Goal: Task Accomplishment & Management: Manage account settings

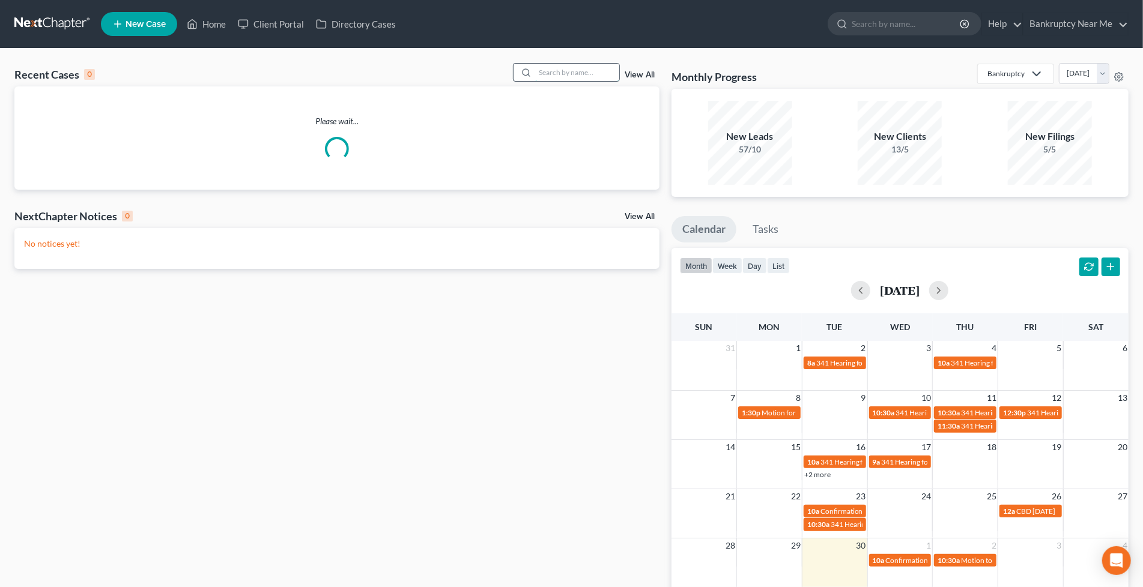
click at [587, 79] on input "search" at bounding box center [577, 72] width 84 height 17
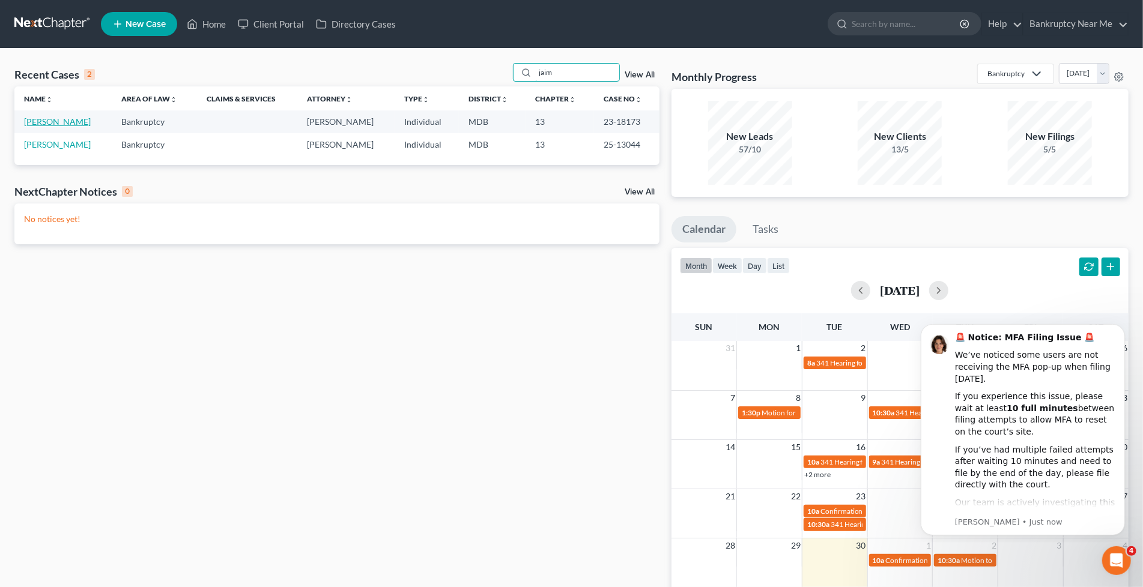
type input "jaim"
click at [56, 122] on link "[PERSON_NAME]" at bounding box center [57, 122] width 67 height 10
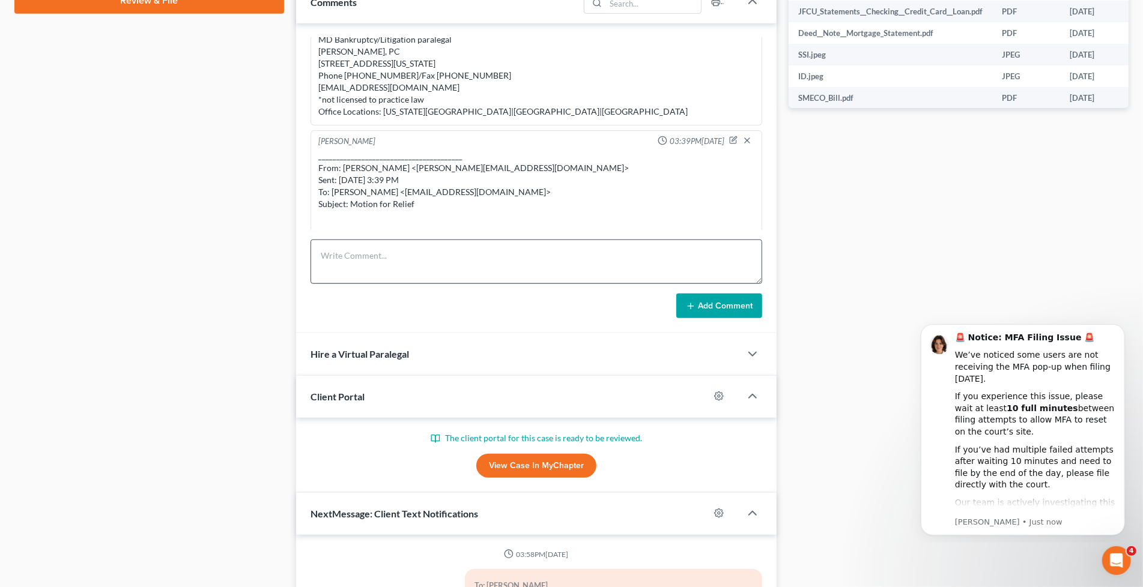
scroll to position [1452, 0]
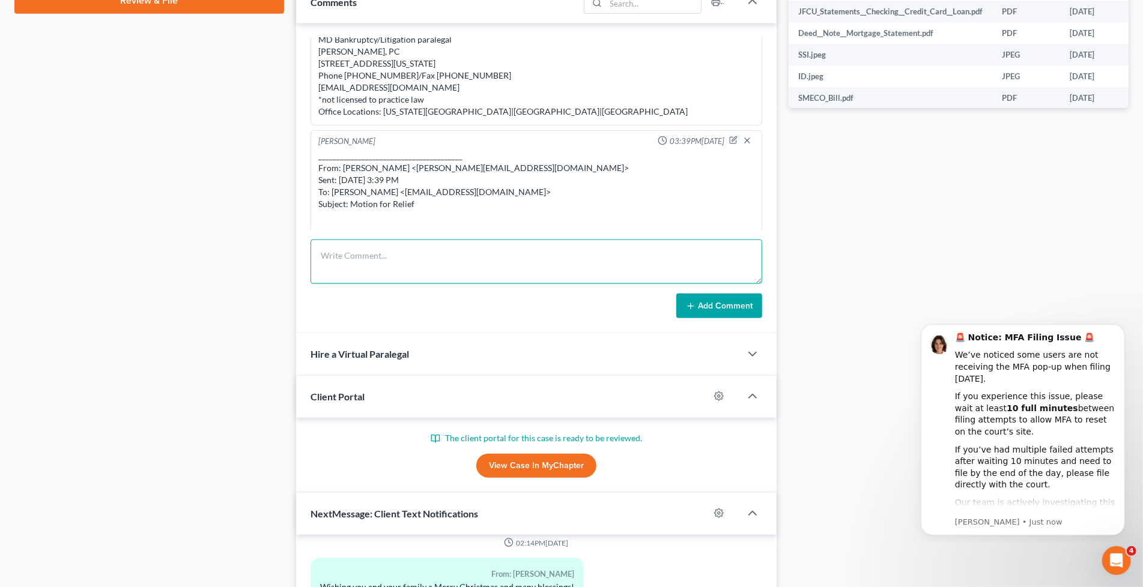
click at [460, 267] on textarea at bounding box center [537, 262] width 452 height 44
paste textarea "From: Jaime Benitez <jaimeomar25@yahoo.com> Sent: Tuesday, September 30, 2025 5…"
type textarea "From: Jaime Benitez <jaimeomar25@yahoo.com> Sent: Tuesday, September 30, 2025 5…"
click at [724, 304] on button "Add Comment" at bounding box center [719, 306] width 86 height 25
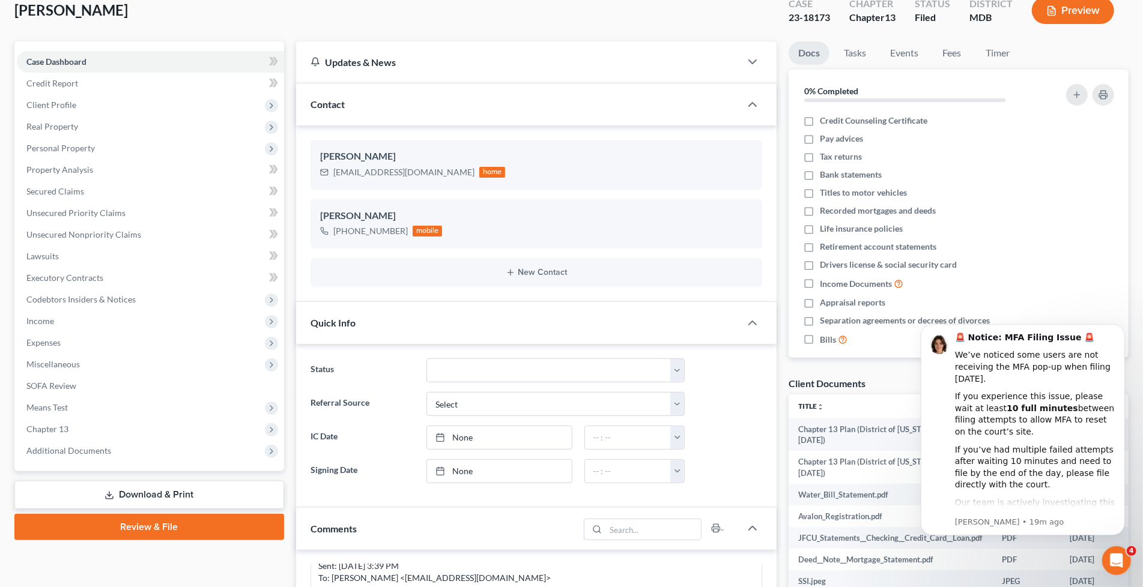
scroll to position [0, 0]
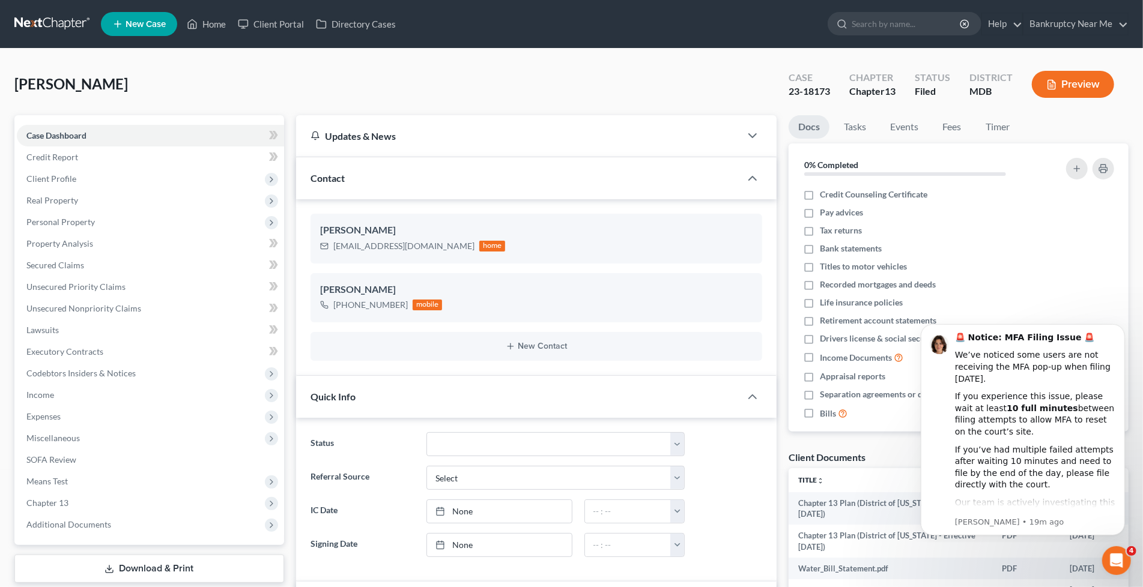
click at [49, 14] on link at bounding box center [52, 24] width 77 height 22
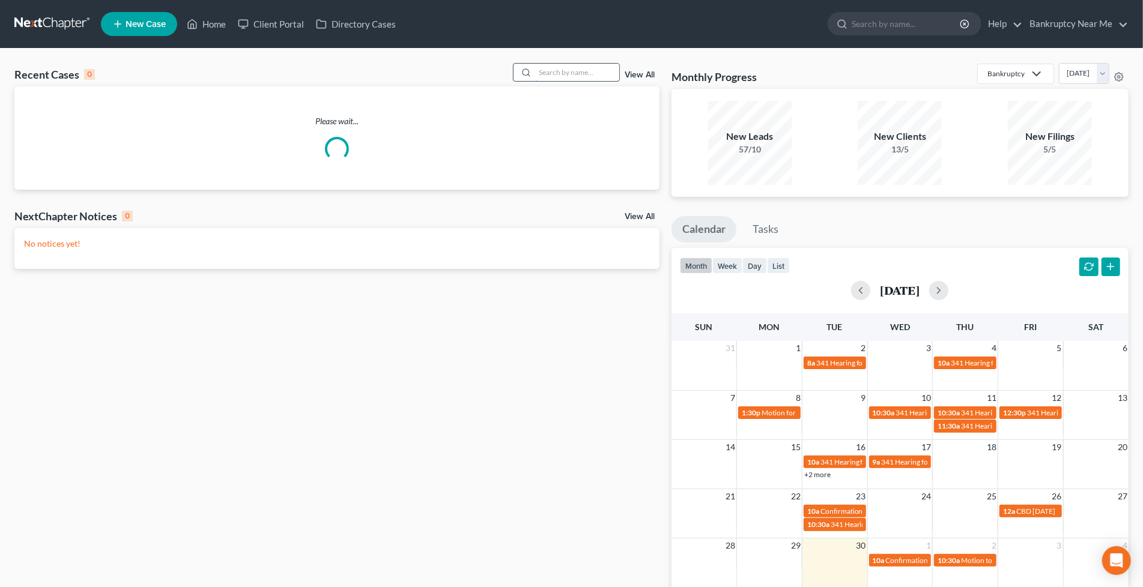
click at [553, 72] on input "search" at bounding box center [577, 72] width 84 height 17
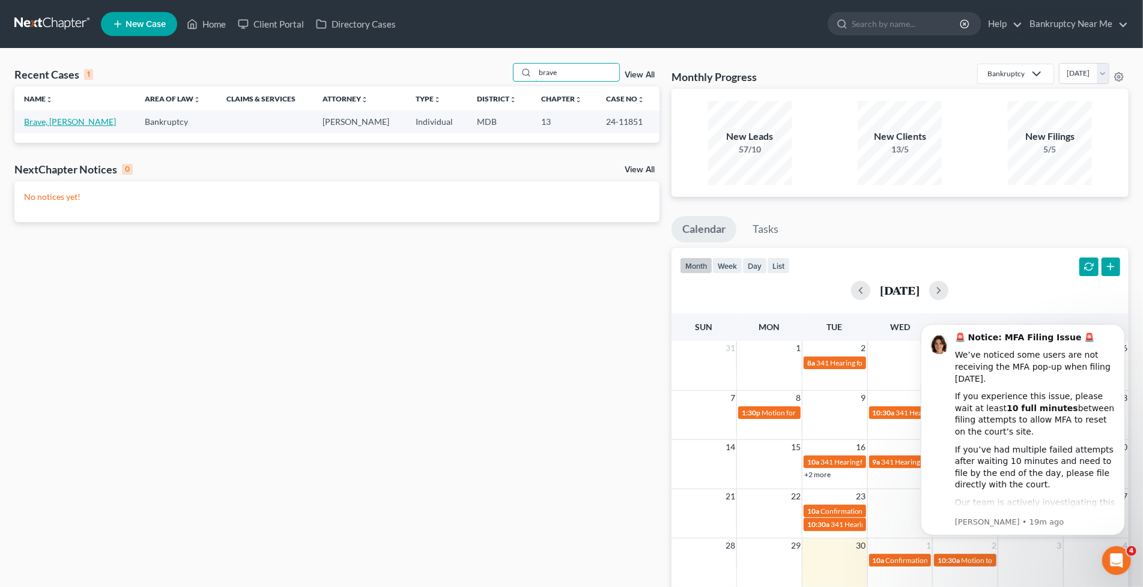
type input "brave"
drag, startPoint x: 67, startPoint y: 119, endPoint x: 115, endPoint y: 106, distance: 50.3
click at [66, 119] on link "Brave, [PERSON_NAME]" at bounding box center [70, 122] width 92 height 10
select select "6"
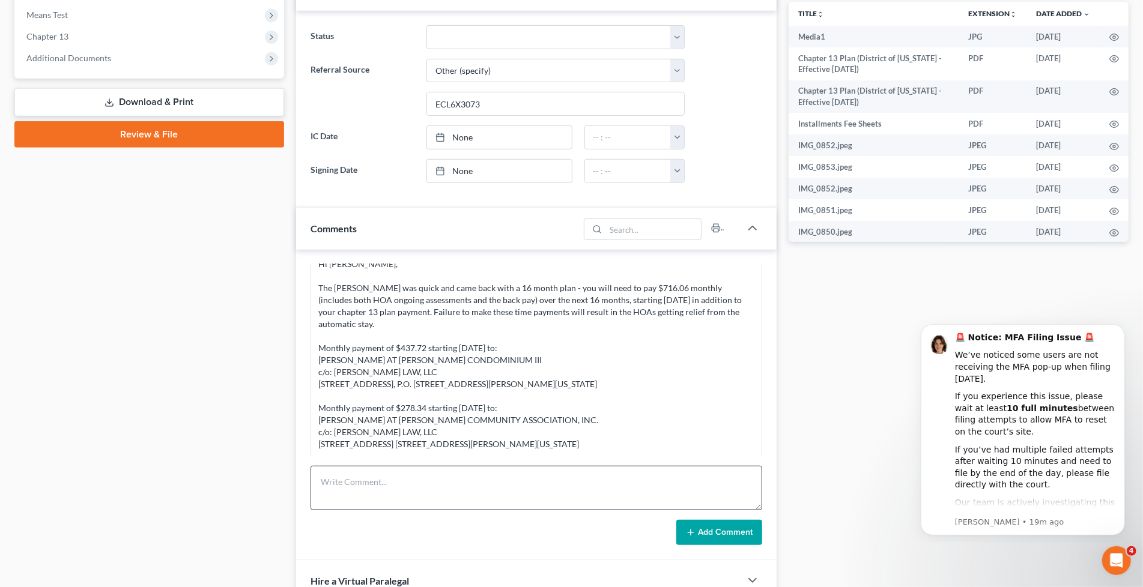
scroll to position [3745, 0]
drag, startPoint x: 610, startPoint y: 482, endPoint x: 633, endPoint y: 485, distance: 23.0
click at [614, 483] on textarea at bounding box center [537, 488] width 452 height 44
paste textarea "From: Valerie Brave <valeriebrave1@gmail.com> Sent: Tuesday, September 30, 2025…"
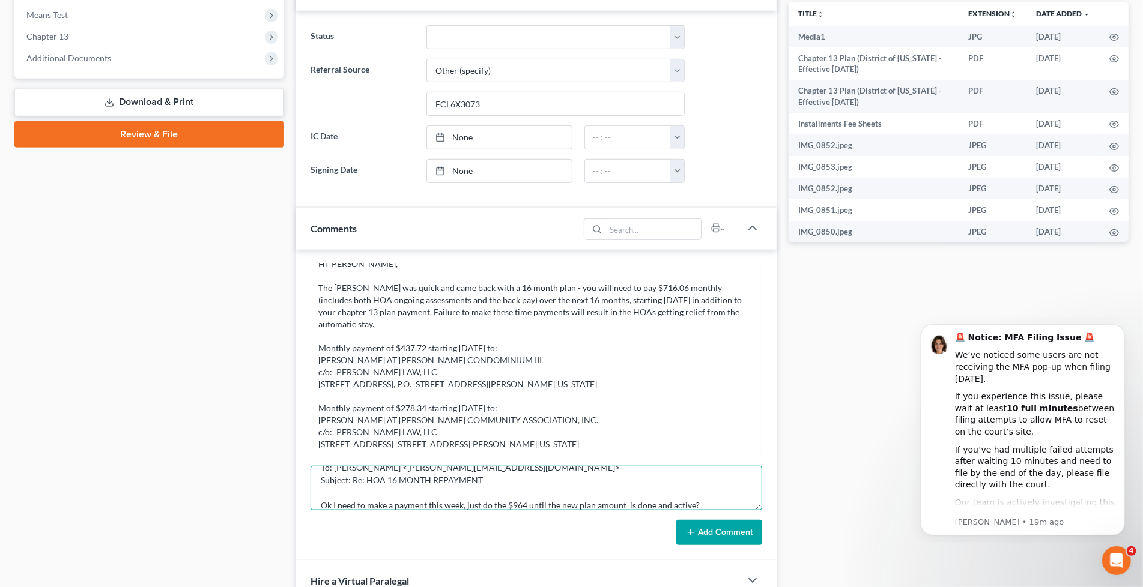
type textarea "From: Valerie Brave <valeriebrave1@gmail.com> Sent: Tuesday, September 30, 2025…"
drag, startPoint x: 713, startPoint y: 539, endPoint x: 729, endPoint y: 535, distance: 16.9
click at [712, 539] on button "Add Comment" at bounding box center [719, 532] width 86 height 25
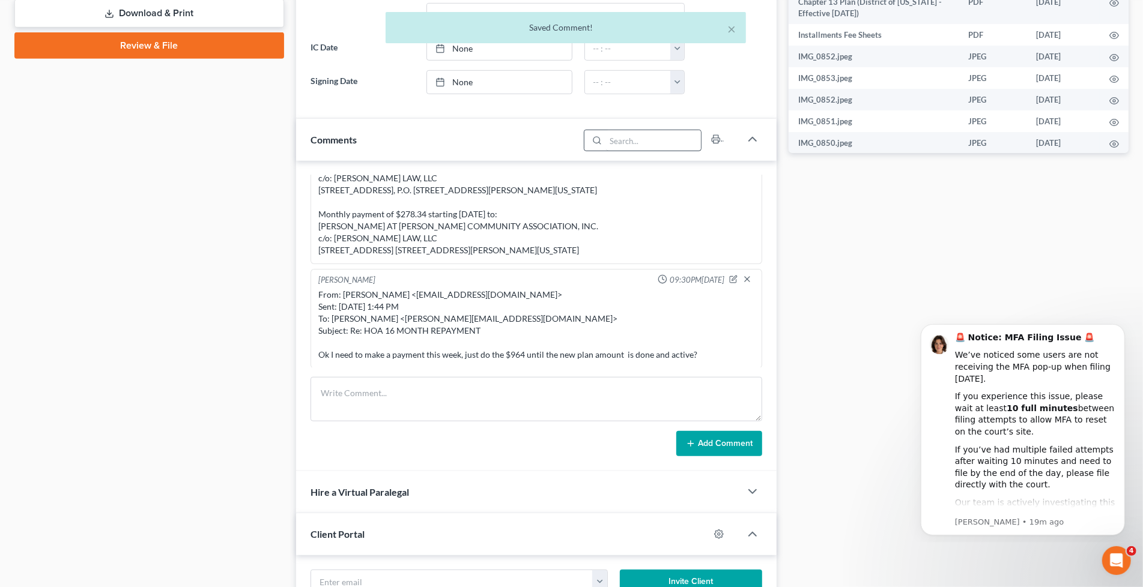
scroll to position [667, 0]
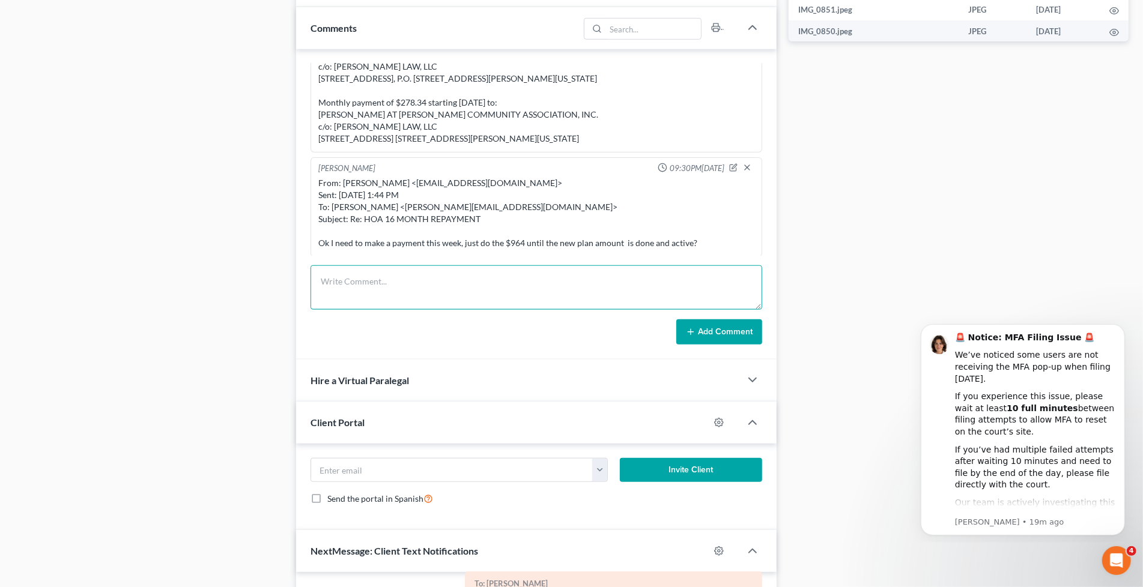
drag, startPoint x: 589, startPoint y: 308, endPoint x: 647, endPoint y: 321, distance: 59.6
click at [586, 309] on textarea at bounding box center [537, 287] width 452 height 44
paste textarea "From: Iris Kwon <iris@bankruptcynearme.org> Sent: Tuesday, September 30, 2025 9…"
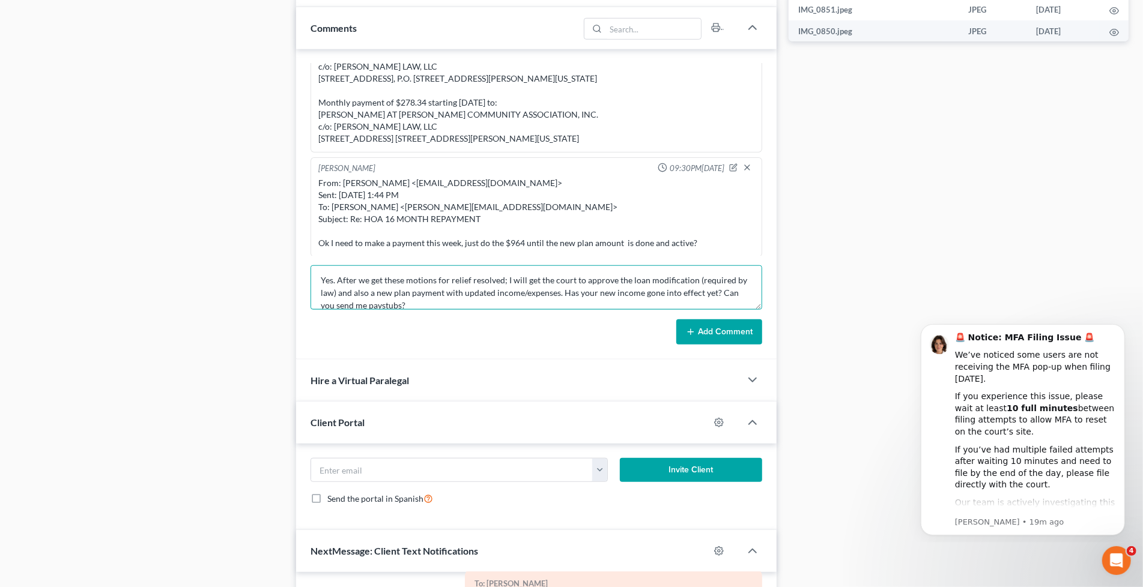
type textarea "From: Iris Kwon <iris@bankruptcynearme.org> Sent: Tuesday, September 30, 2025 9…"
click at [729, 332] on button "Add Comment" at bounding box center [719, 332] width 86 height 25
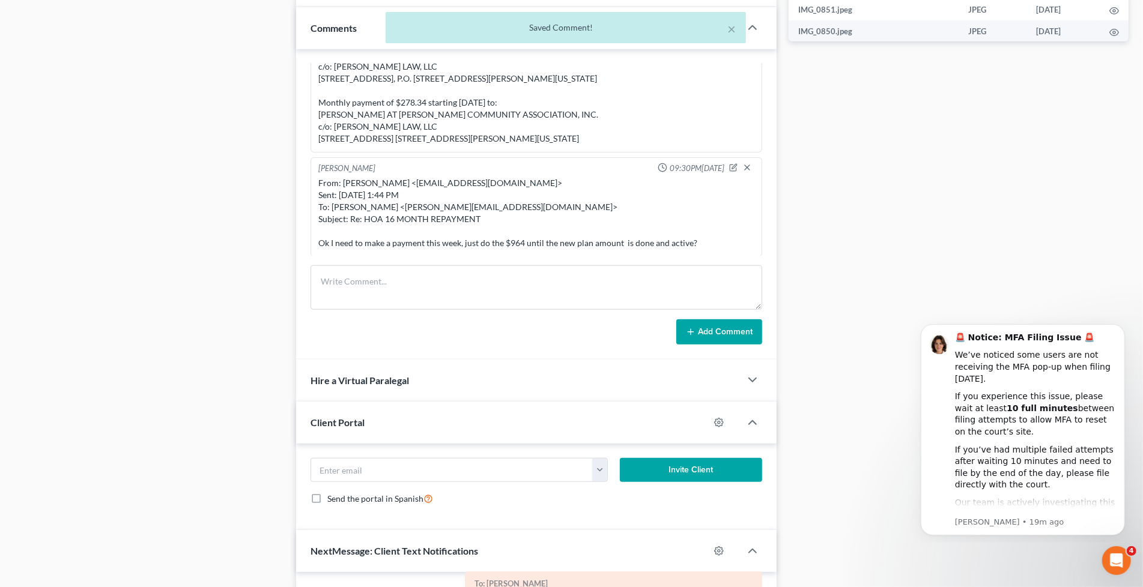
scroll to position [16963, 0]
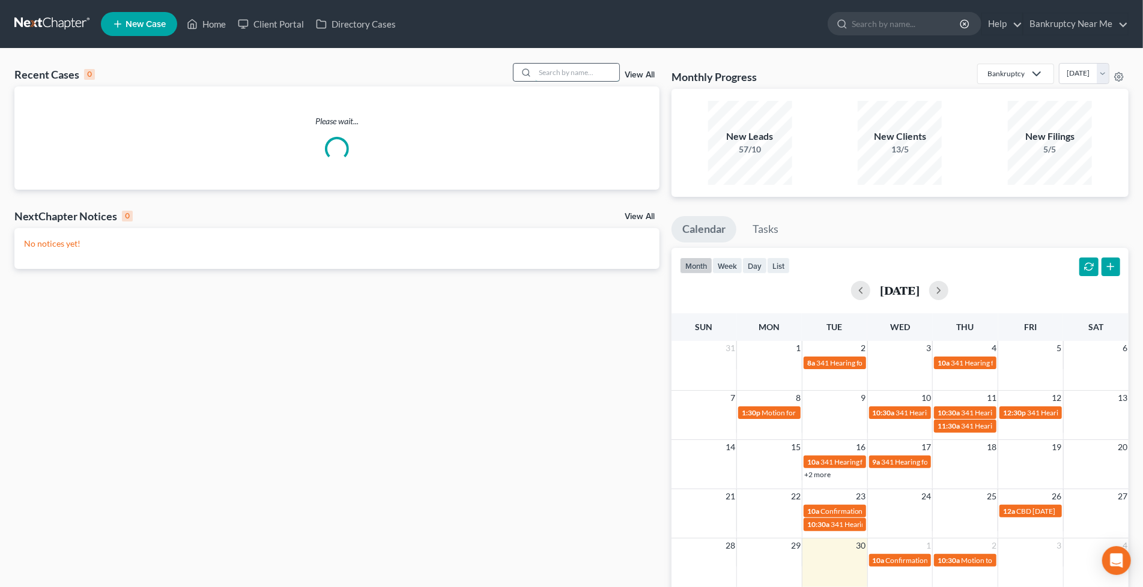
click at [566, 74] on input "search" at bounding box center [577, 72] width 84 height 17
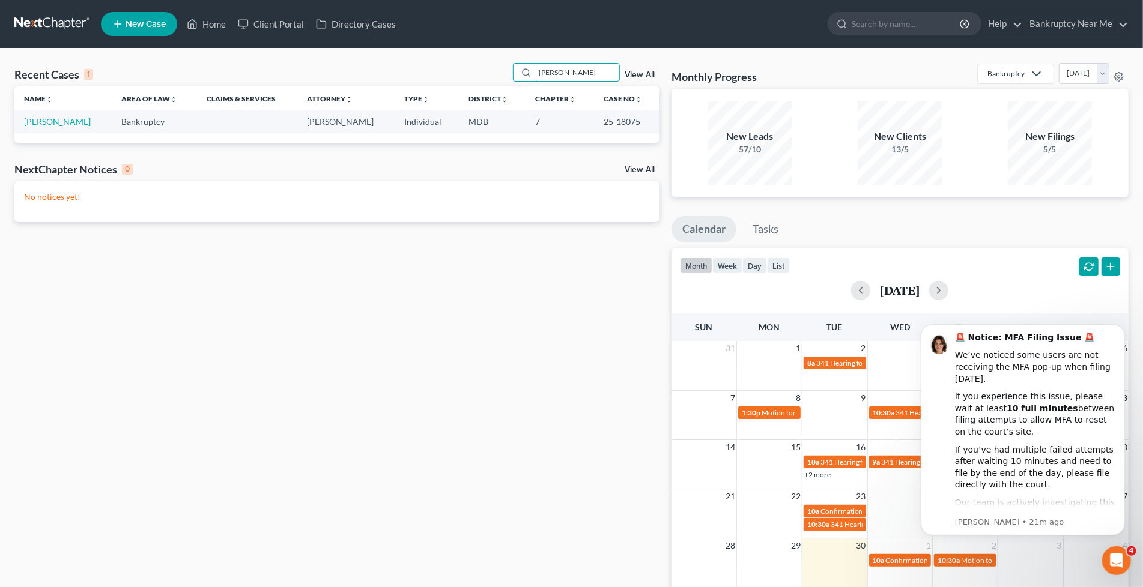
type input "wanda"
click at [62, 115] on td "[PERSON_NAME]" at bounding box center [62, 122] width 97 height 22
click at [61, 120] on link "[PERSON_NAME]" at bounding box center [57, 122] width 67 height 10
select select "6"
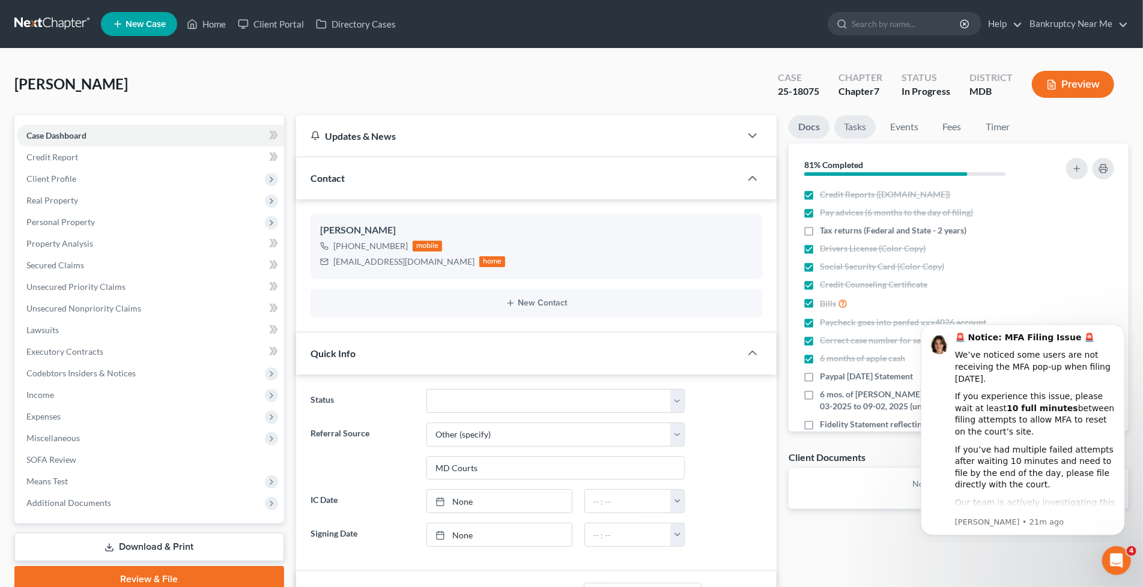
click at [860, 126] on link "Tasks" at bounding box center [854, 126] width 41 height 23
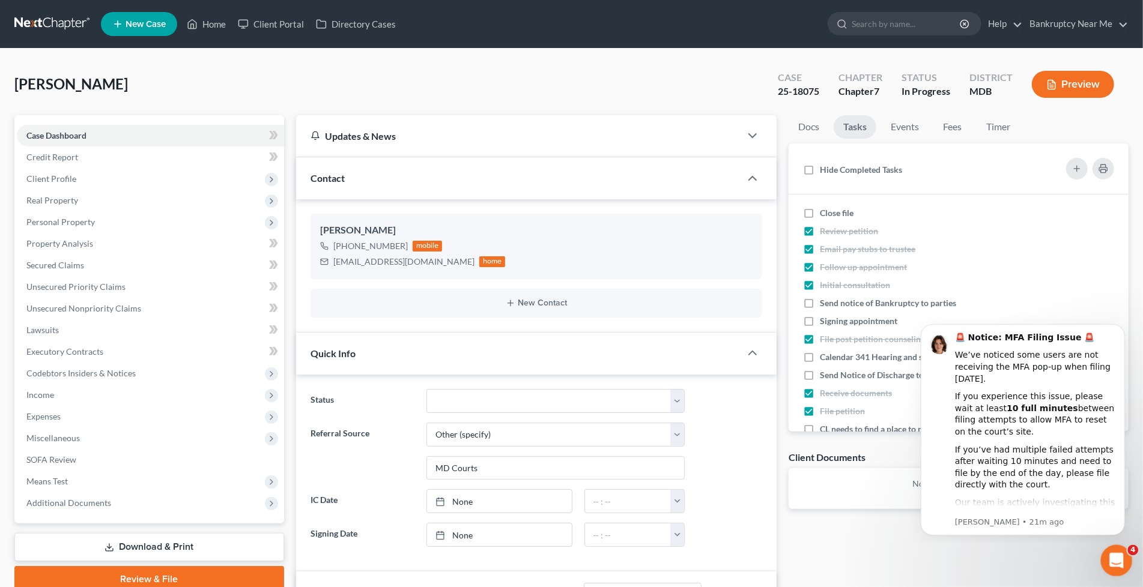
click at [1107, 566] on div "Open Intercom Messenger" at bounding box center [1115, 559] width 40 height 40
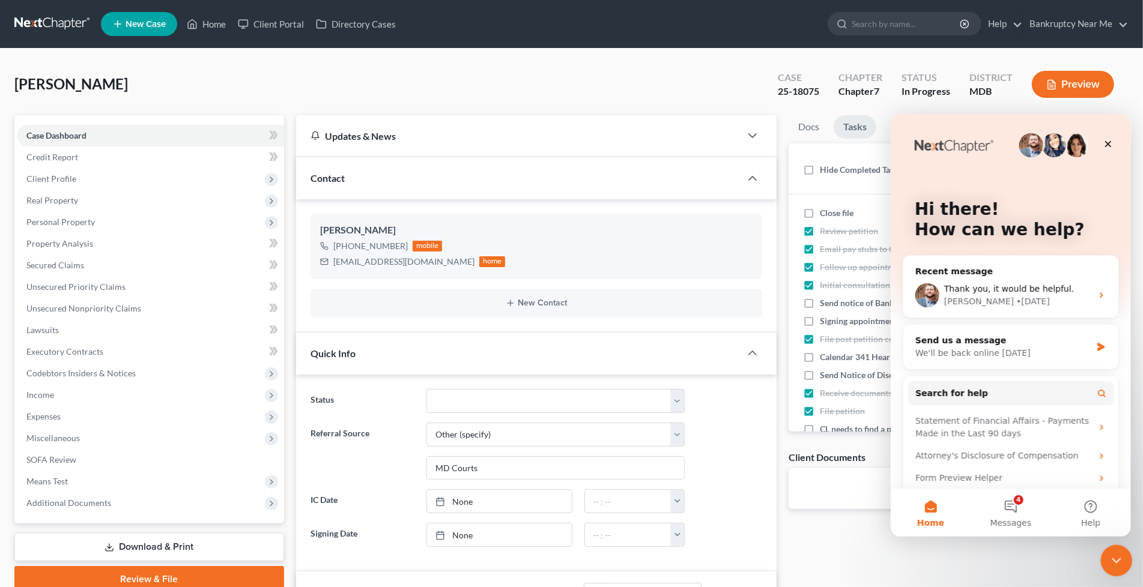
click at [1111, 567] on div "Close Intercom Messenger" at bounding box center [1114, 559] width 29 height 29
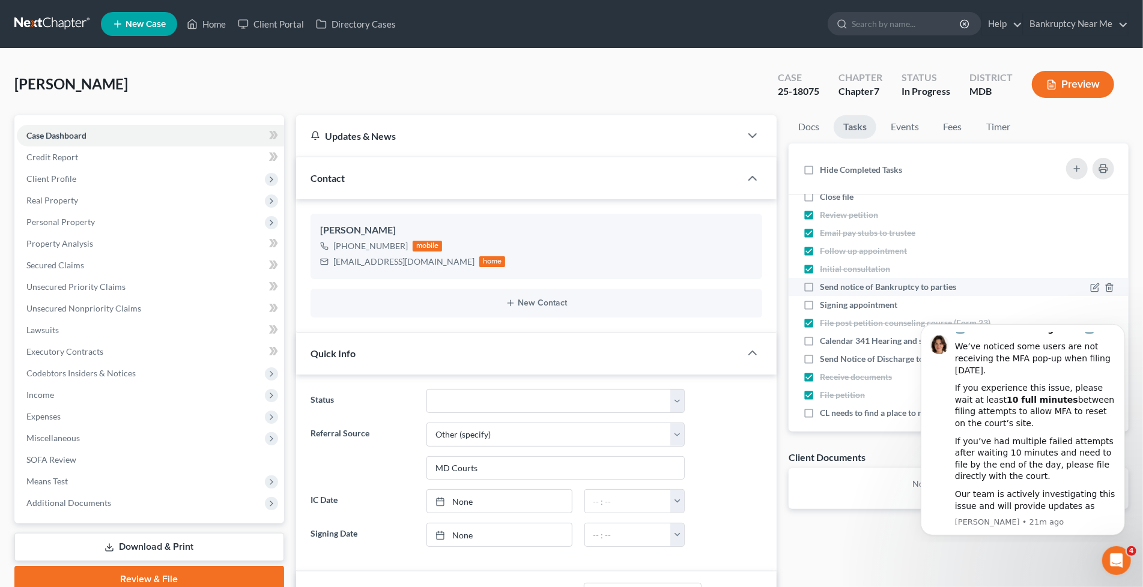
scroll to position [26, 0]
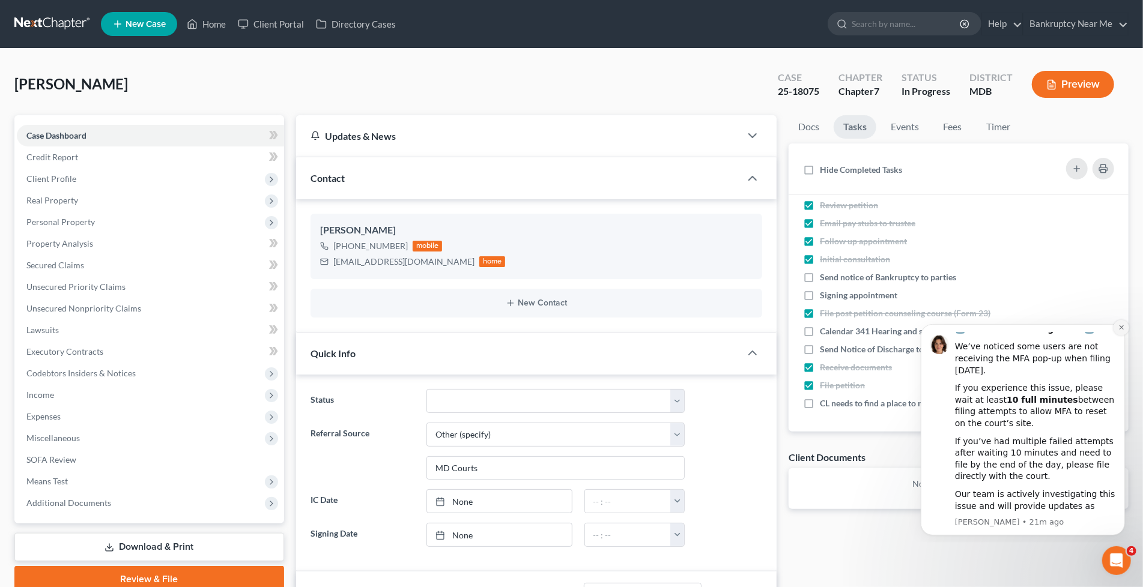
click at [1119, 331] on button "Dismiss notification" at bounding box center [1121, 328] width 16 height 16
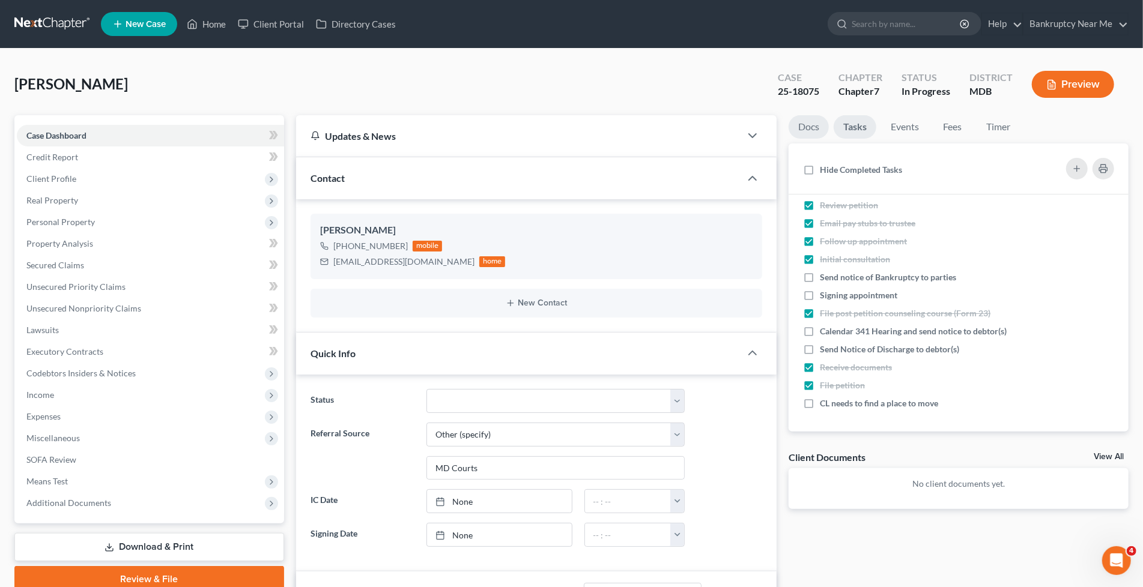
click at [797, 122] on link "Docs" at bounding box center [809, 126] width 40 height 23
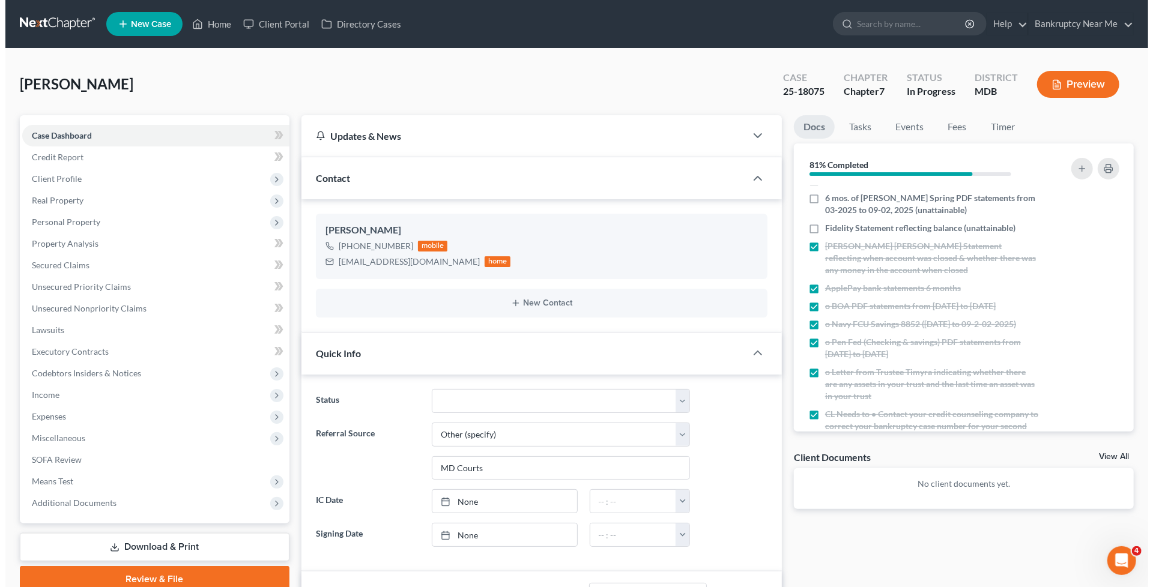
scroll to position [200, 0]
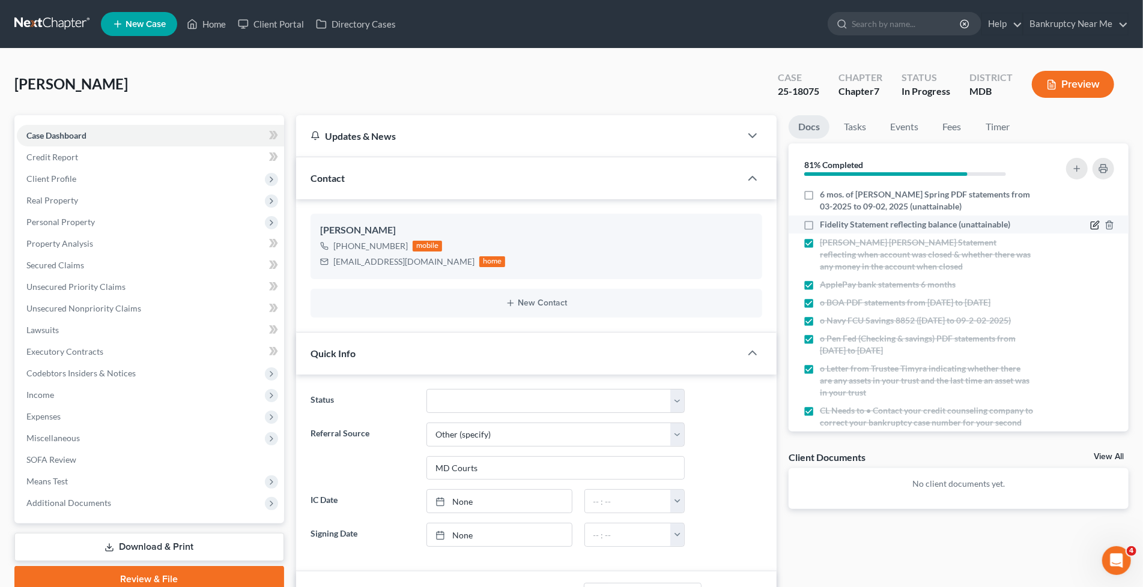
click at [1090, 223] on icon "button" at bounding box center [1095, 225] width 10 height 10
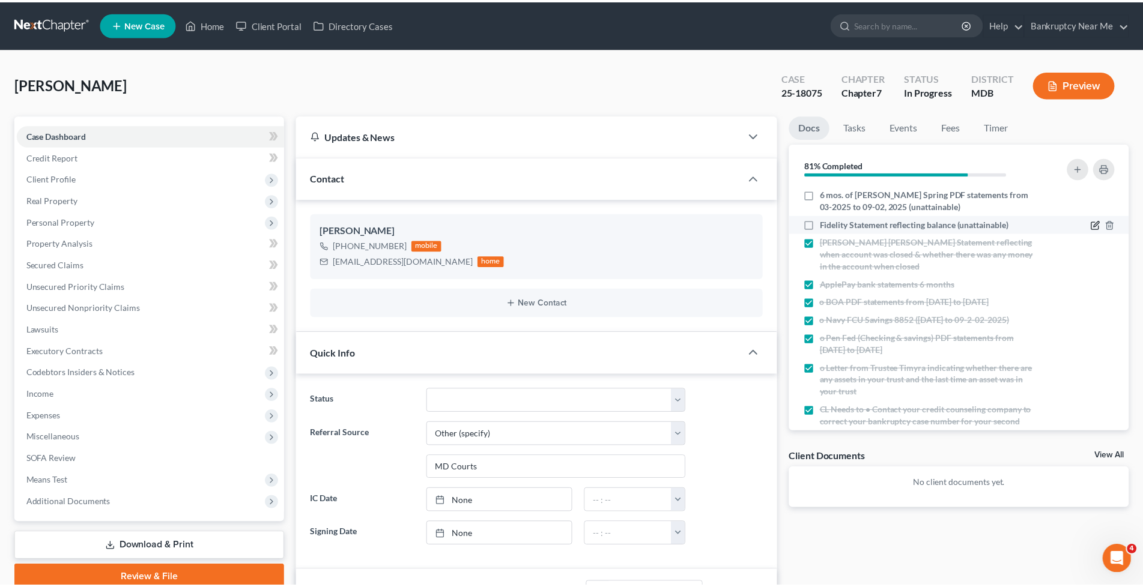
scroll to position [7942, 0]
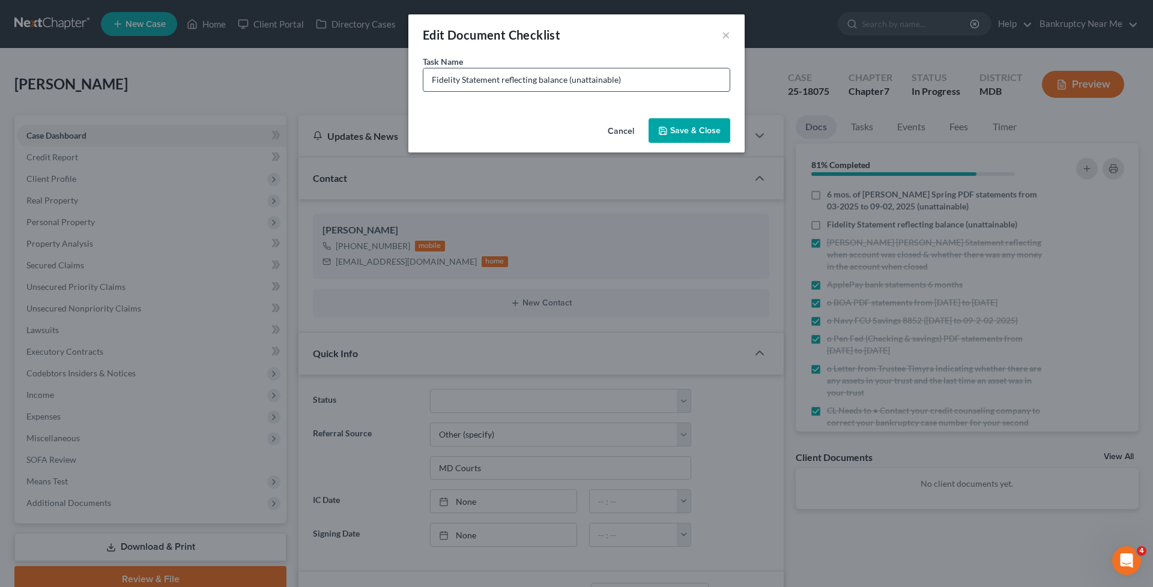
click at [614, 74] on input "Fidelity Statement reflecting balance (unattainable)" at bounding box center [576, 79] width 306 height 23
click at [619, 75] on input "Fidelity Statement reflecting balance (unattainable)" at bounding box center [576, 79] width 306 height 23
drag, startPoint x: 616, startPoint y: 76, endPoint x: 573, endPoint y: 77, distance: 43.3
click at [573, 77] on input "Fidelity Statement reflecting balance (unattainable)" at bounding box center [576, 79] width 306 height 23
type input "Fidelity Statement reflecting balance (CLOSED in 2024)"
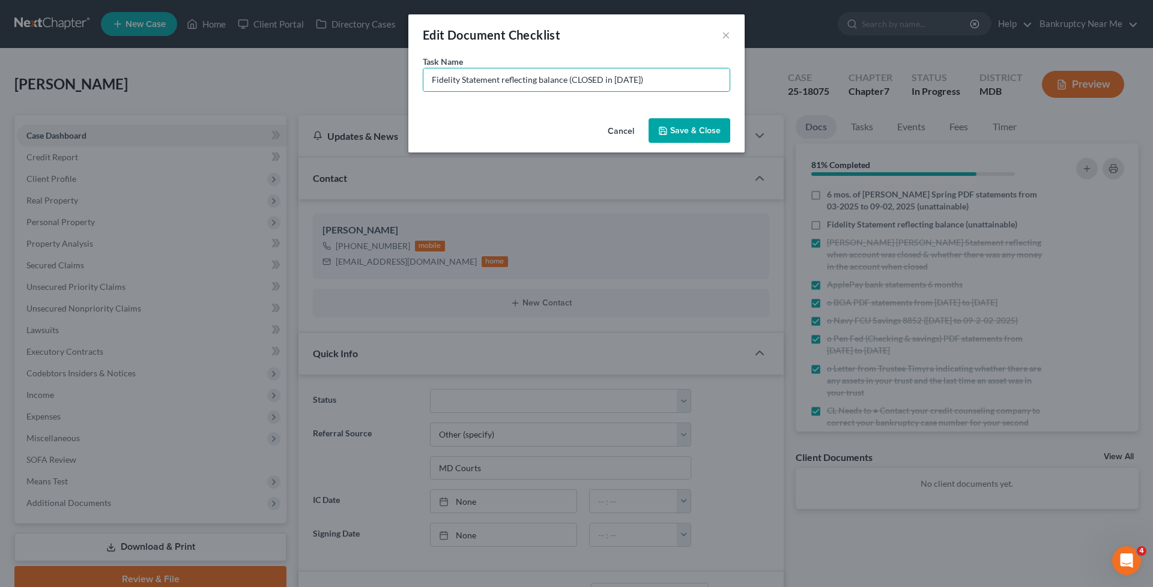
click at [686, 130] on button "Save & Close" at bounding box center [690, 130] width 82 height 25
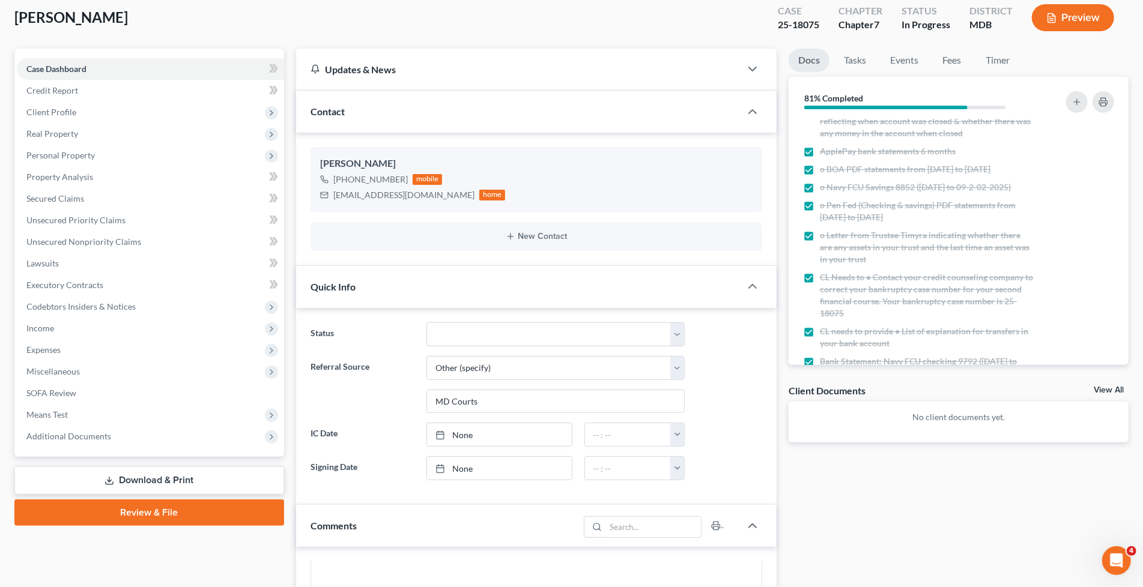
scroll to position [327, 0]
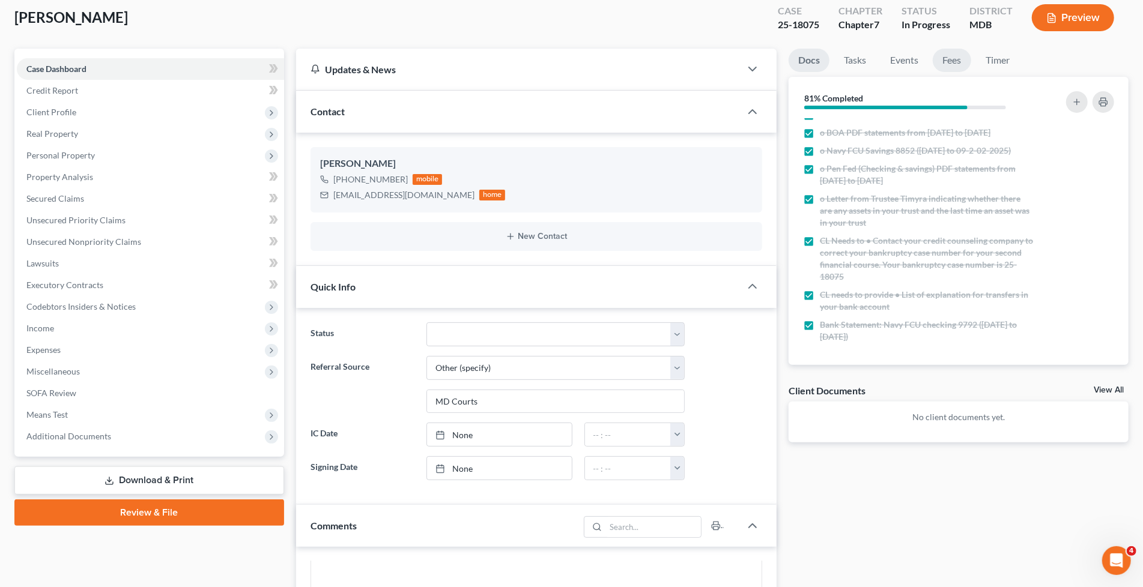
click at [942, 59] on link "Fees" at bounding box center [952, 60] width 38 height 23
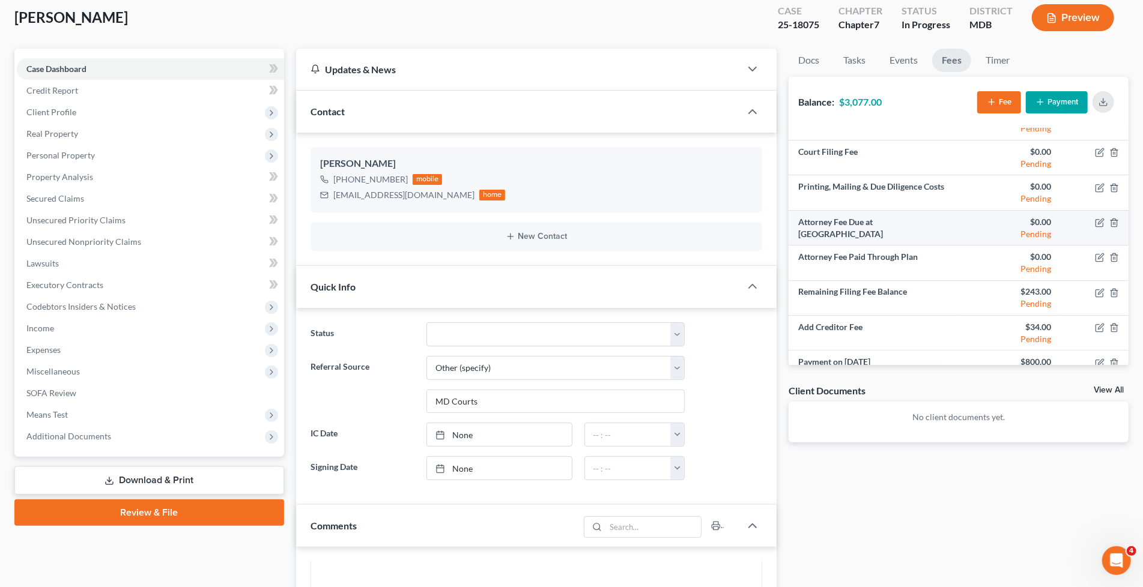
scroll to position [43, 0]
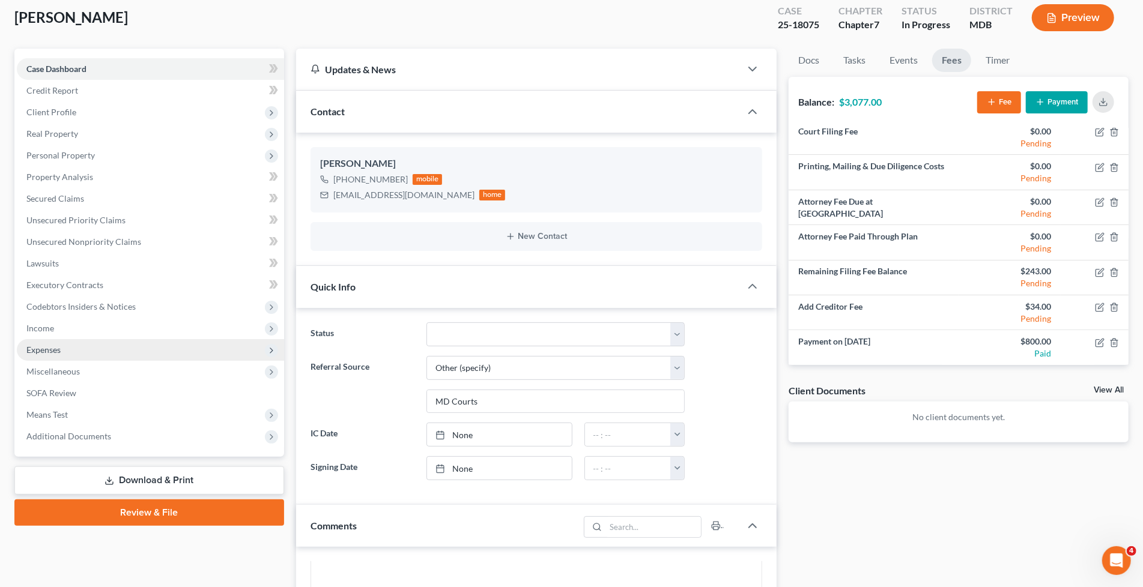
click at [42, 350] on span "Expenses" at bounding box center [43, 350] width 34 height 10
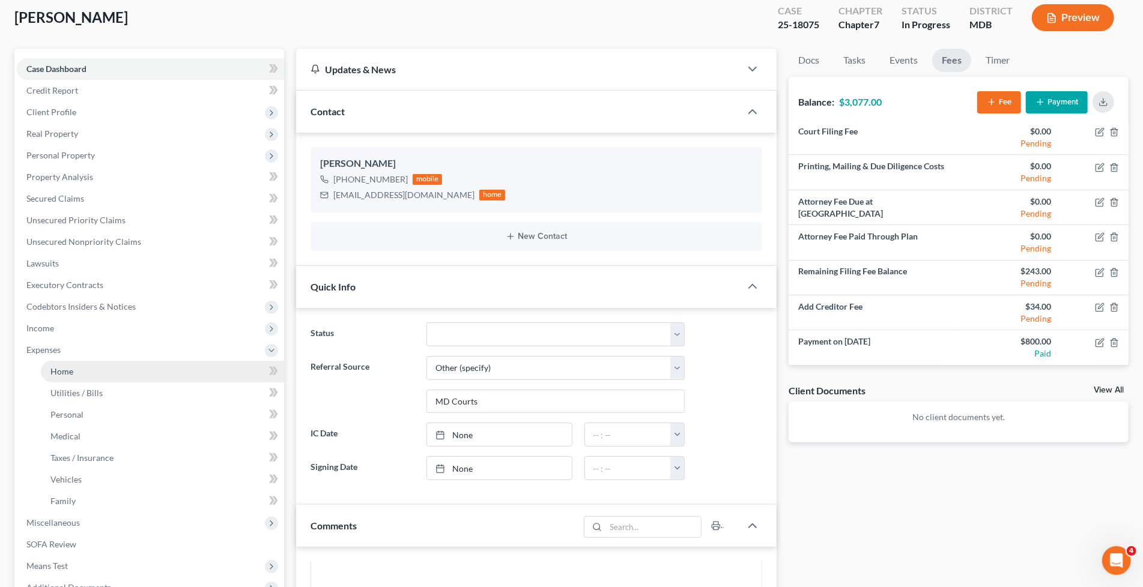
drag, startPoint x: 62, startPoint y: 367, endPoint x: 103, endPoint y: 345, distance: 46.2
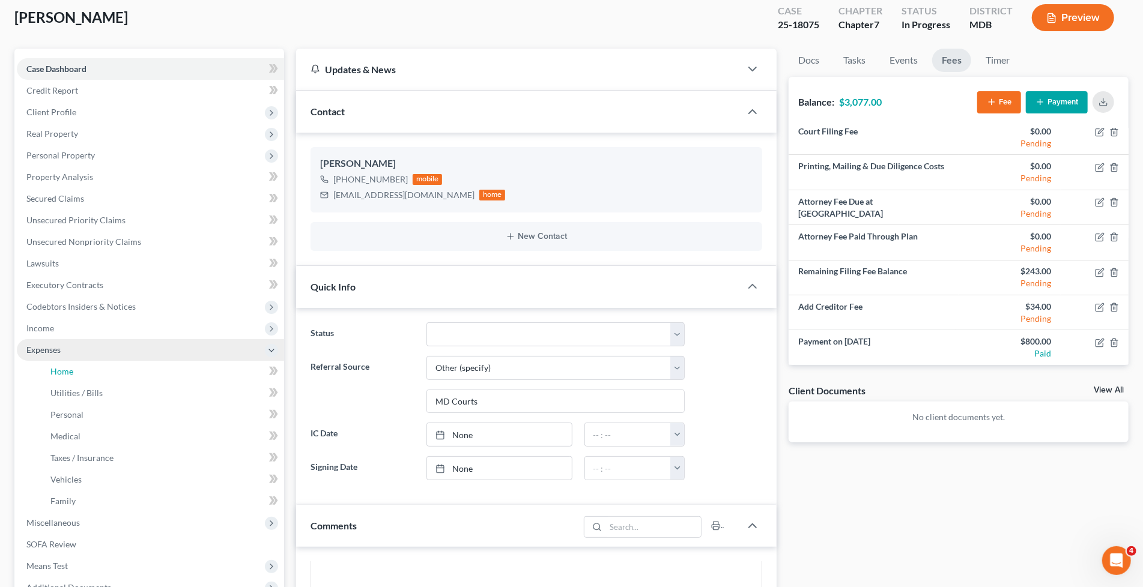
click at [61, 367] on span "Home" at bounding box center [61, 371] width 23 height 10
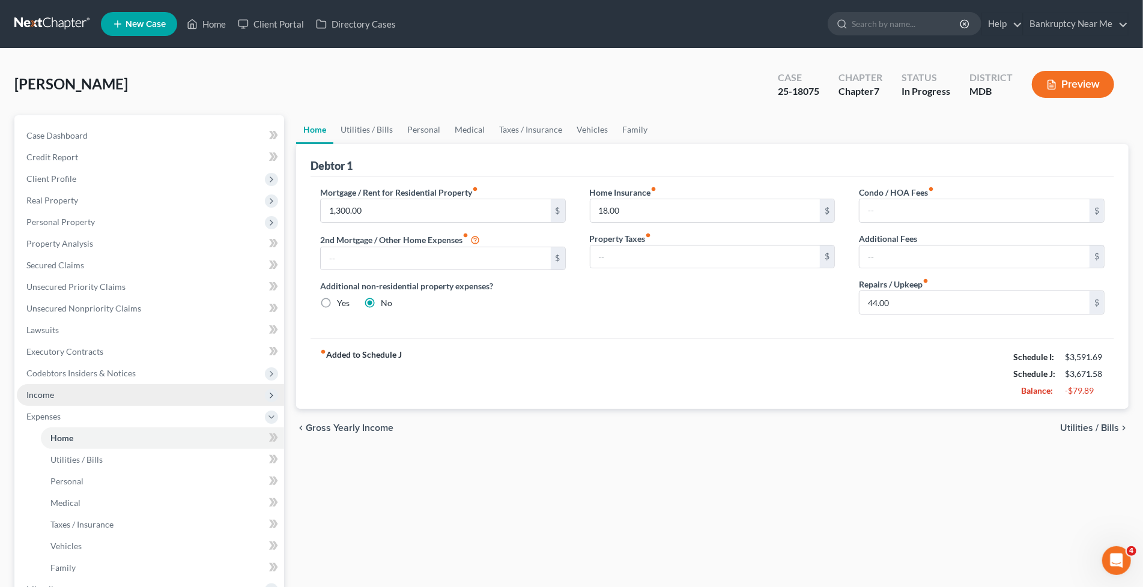
click at [70, 403] on span "Income" at bounding box center [150, 395] width 267 height 22
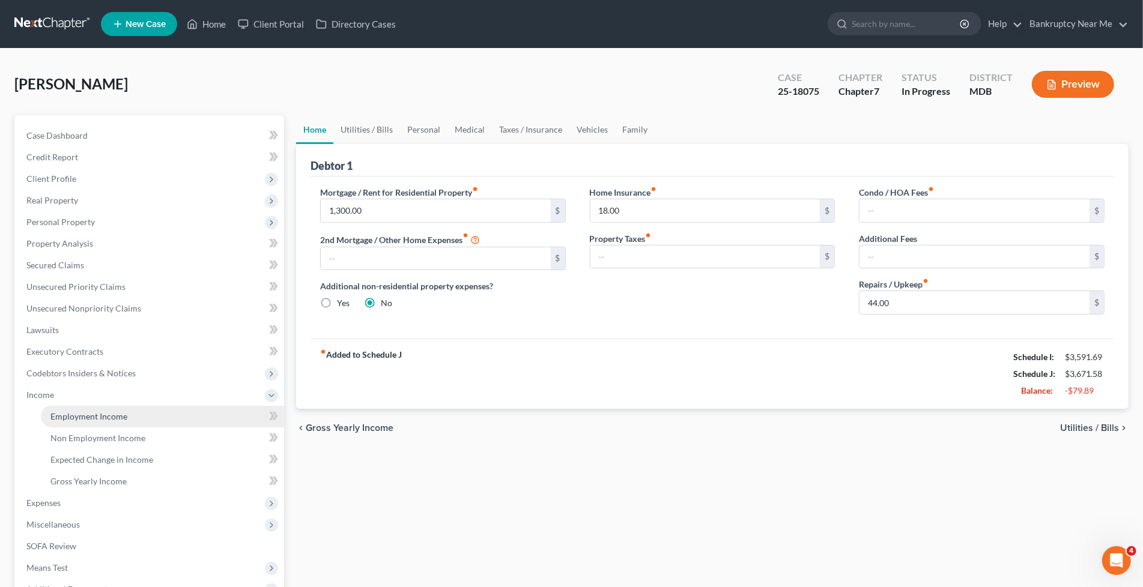
click at [85, 417] on span "Employment Income" at bounding box center [88, 416] width 77 height 10
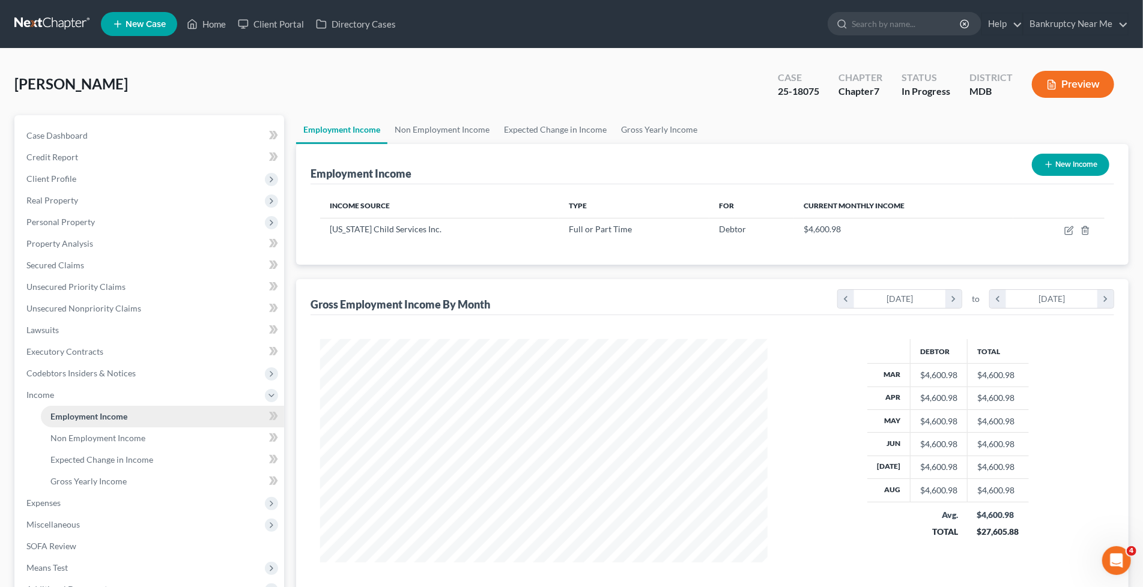
scroll to position [223, 471]
click at [113, 222] on span "Personal Property" at bounding box center [150, 222] width 267 height 22
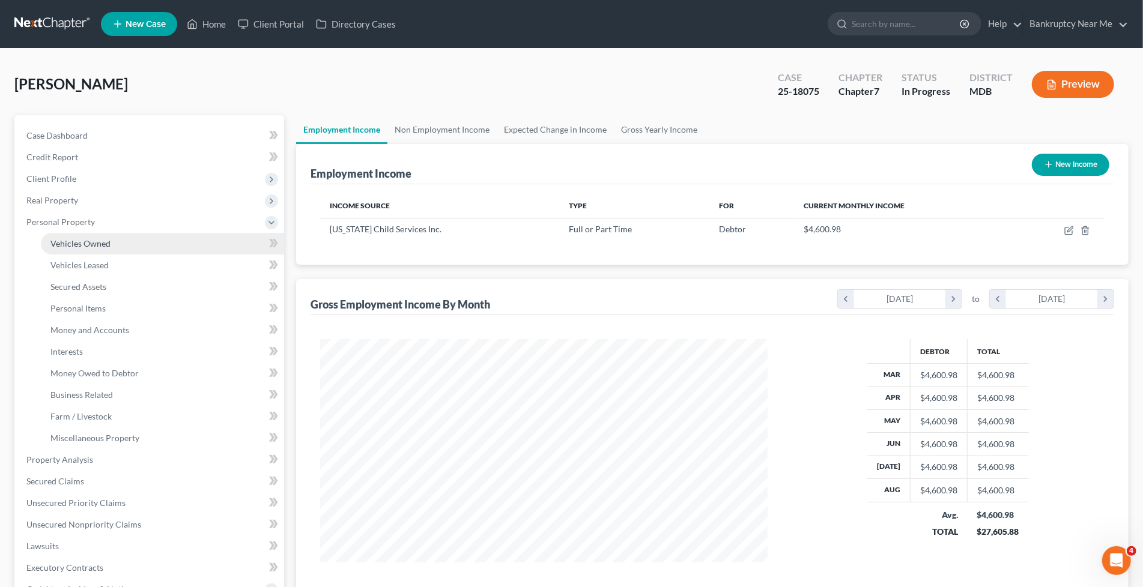
click at [106, 247] on span "Vehicles Owned" at bounding box center [80, 243] width 60 height 10
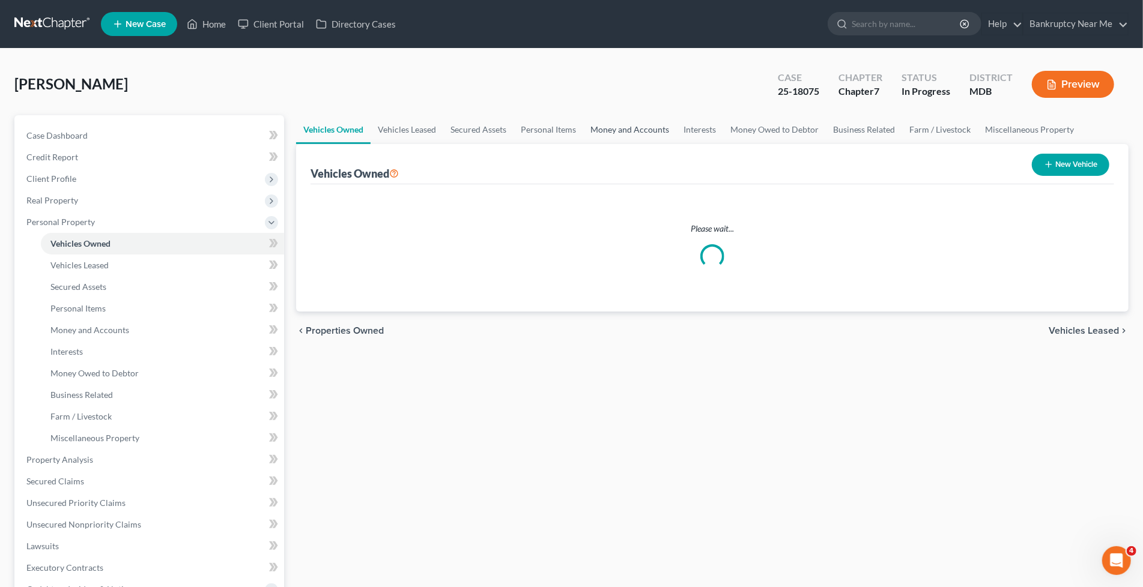
click at [632, 121] on link "Money and Accounts" at bounding box center [629, 129] width 93 height 29
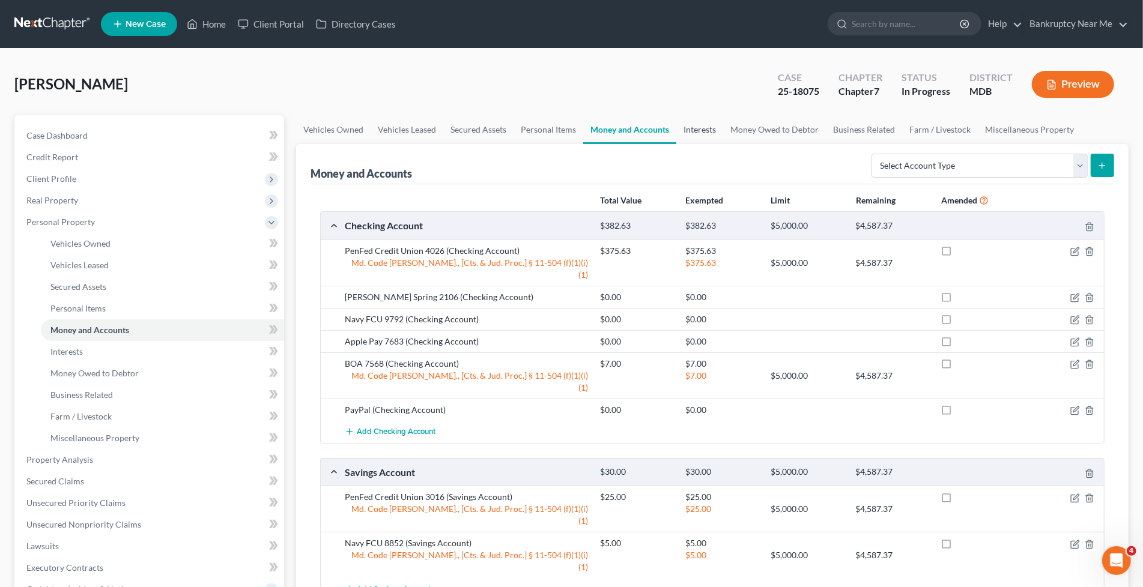
click at [713, 133] on link "Interests" at bounding box center [699, 129] width 47 height 29
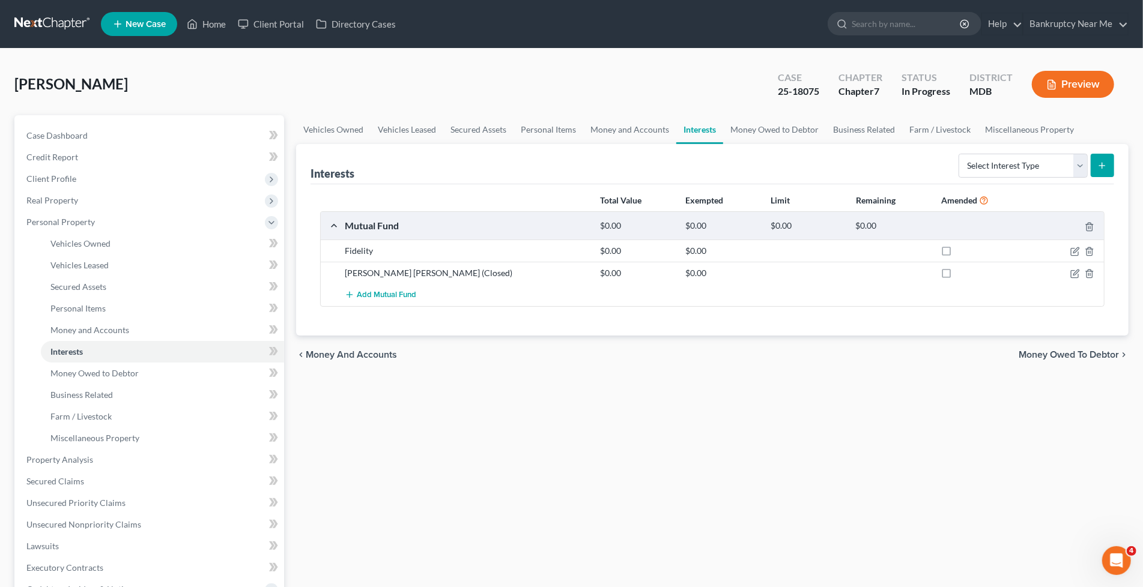
click at [386, 429] on div "Vehicles Owned Vehicles Leased Secured Assets Personal Items Money and Accounts…" at bounding box center [712, 462] width 844 height 694
drag, startPoint x: 995, startPoint y: 132, endPoint x: 952, endPoint y: 134, distance: 43.3
click at [994, 133] on link "Miscellaneous Property" at bounding box center [1029, 129] width 103 height 29
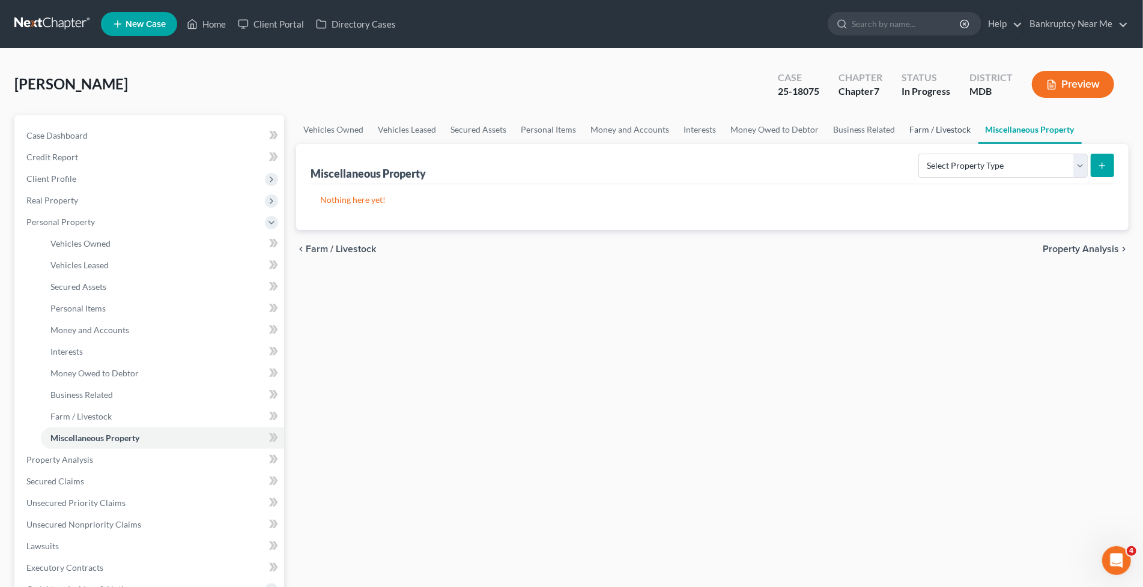
click at [933, 130] on link "Farm / Livestock" at bounding box center [941, 129] width 76 height 29
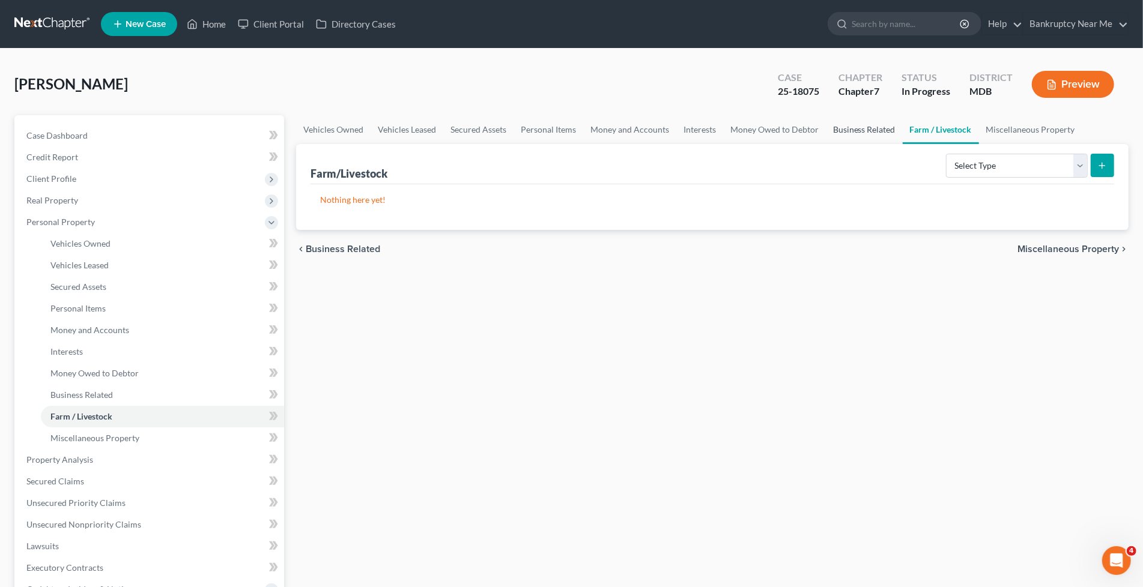
click at [862, 129] on link "Business Related" at bounding box center [864, 129] width 77 height 29
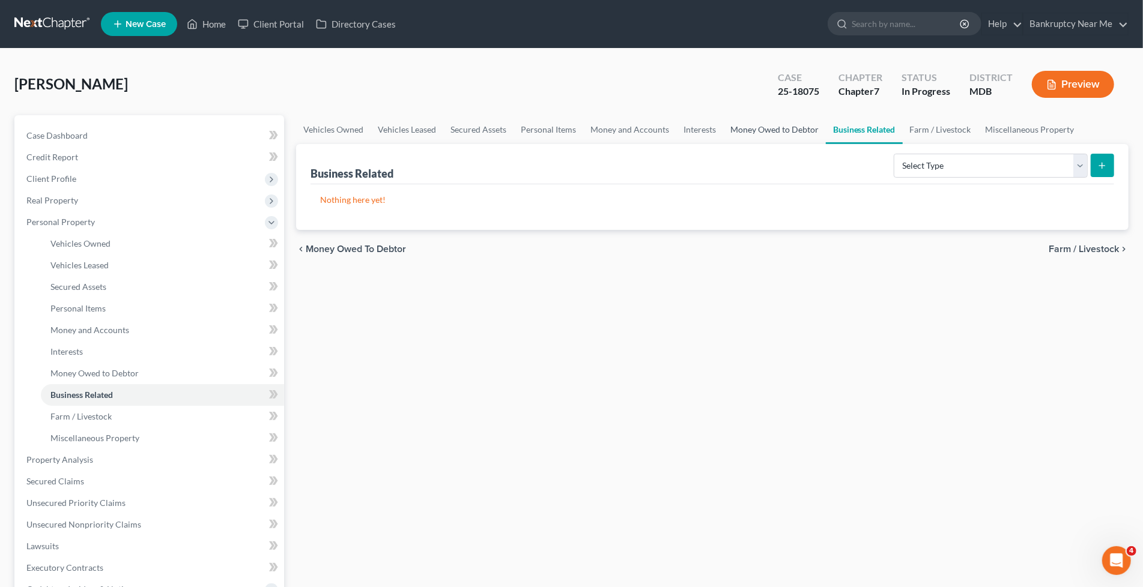
click at [774, 125] on link "Money Owed to Debtor" at bounding box center [774, 129] width 103 height 29
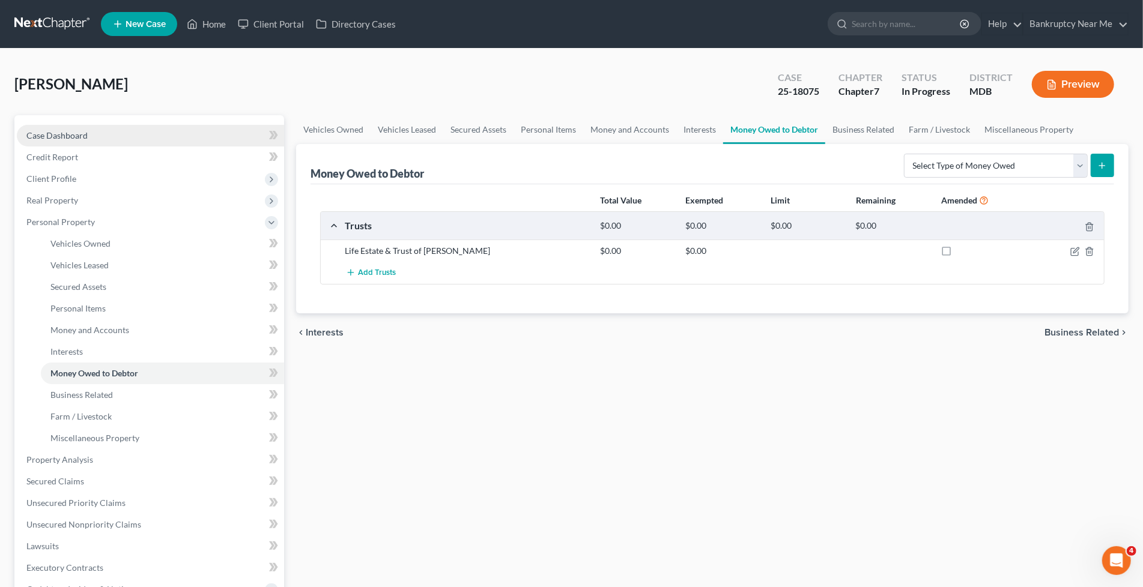
click at [175, 136] on link "Case Dashboard" at bounding box center [150, 136] width 267 height 22
select select "6"
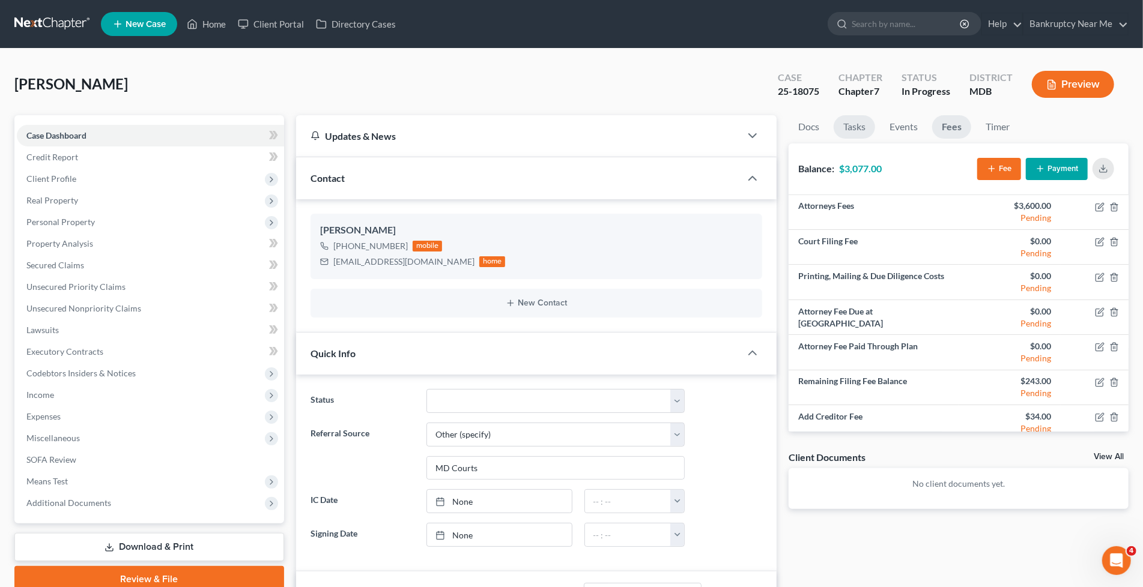
scroll to position [8232, 0]
click at [819, 128] on link "Docs" at bounding box center [809, 126] width 40 height 23
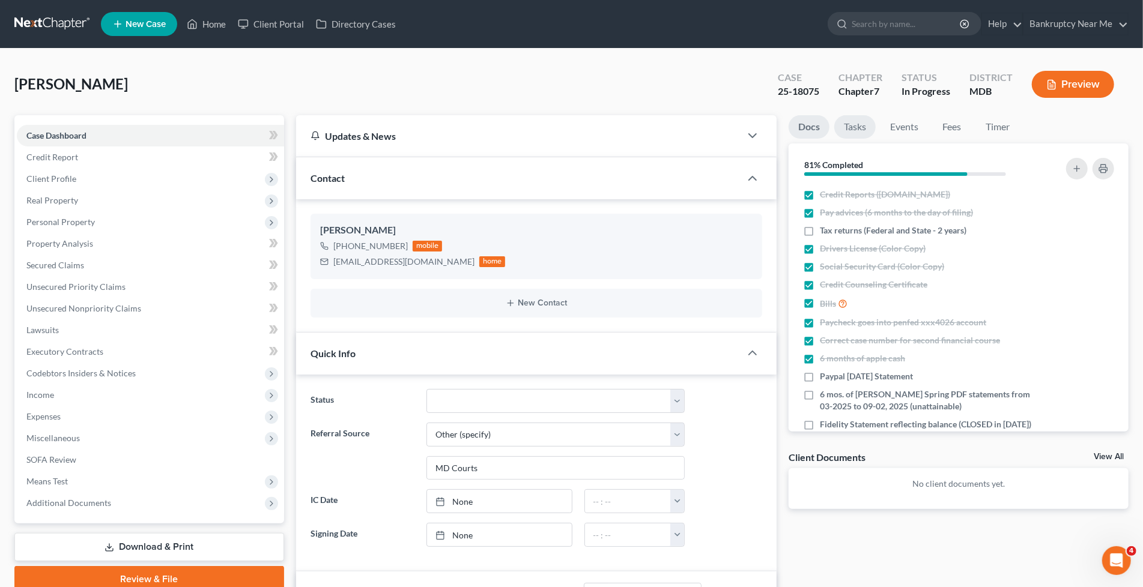
click at [859, 127] on link "Tasks" at bounding box center [854, 126] width 41 height 23
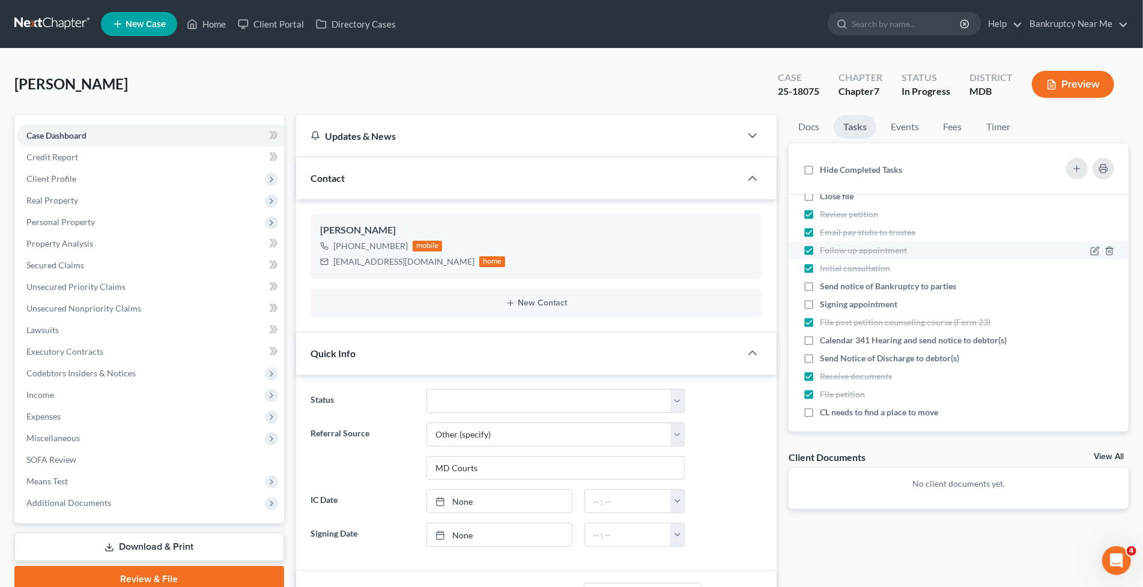
scroll to position [26, 0]
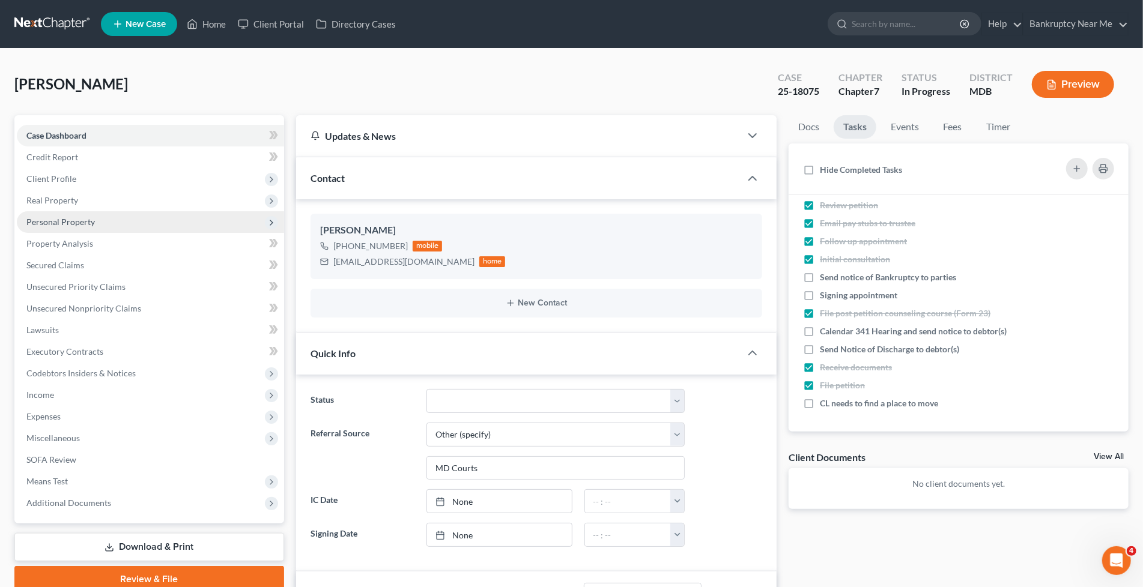
click at [82, 217] on span "Personal Property" at bounding box center [60, 222] width 68 height 10
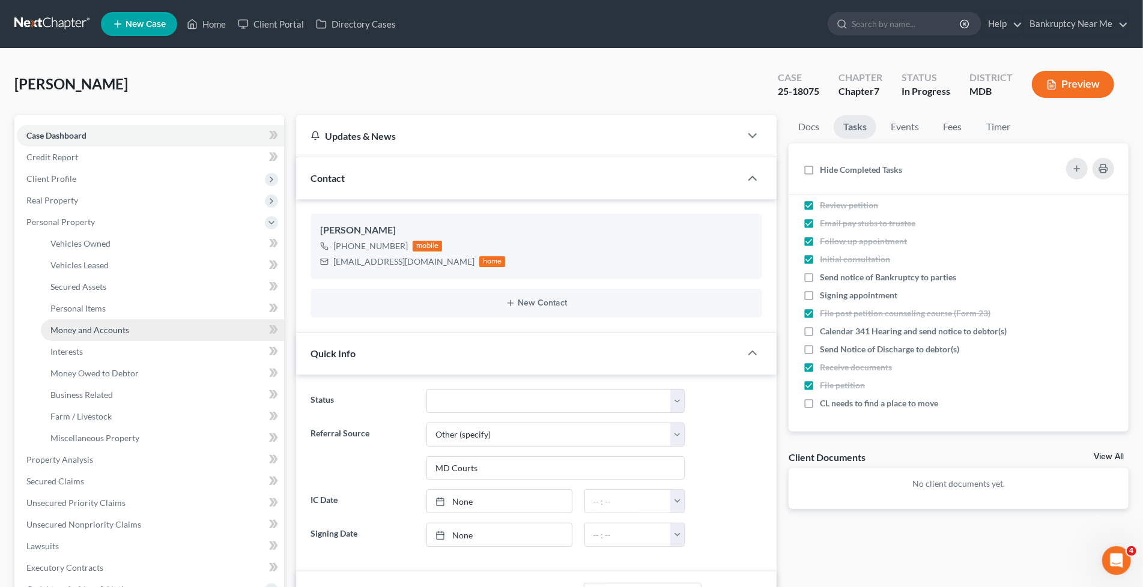
click at [121, 327] on span "Money and Accounts" at bounding box center [89, 330] width 79 height 10
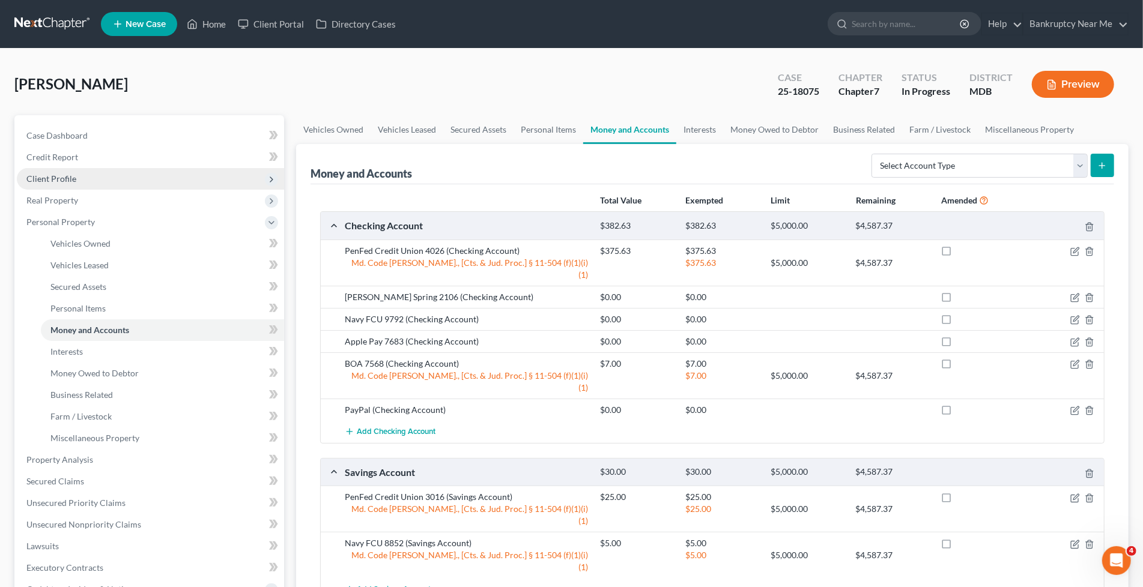
drag, startPoint x: 86, startPoint y: 178, endPoint x: 94, endPoint y: 186, distance: 11.5
click at [86, 178] on span "Client Profile" at bounding box center [150, 179] width 267 height 22
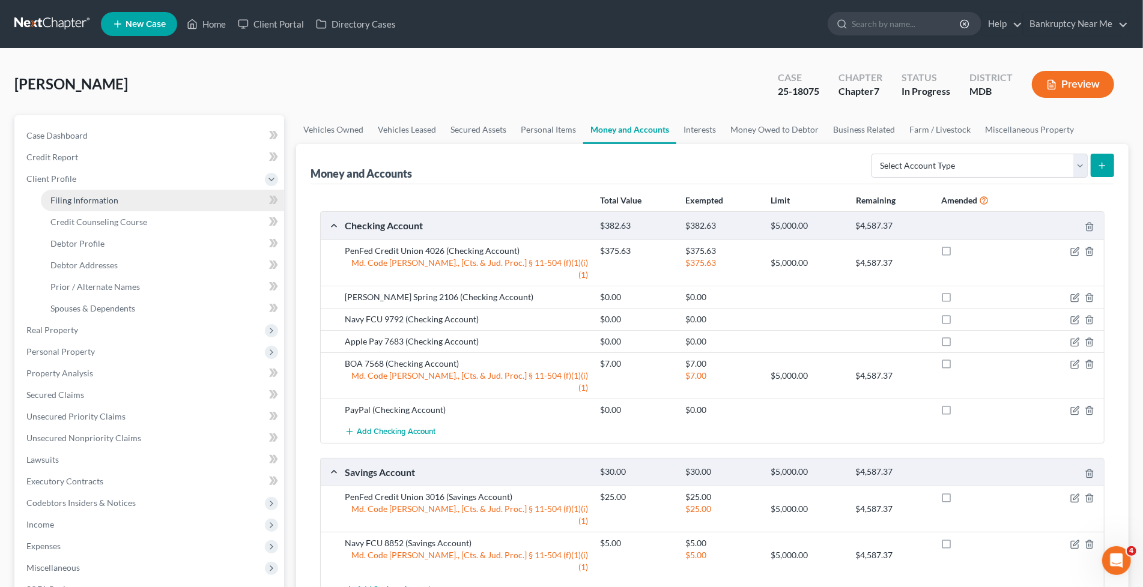
click at [124, 204] on link "Filing Information" at bounding box center [162, 201] width 243 height 22
select select "1"
select select "0"
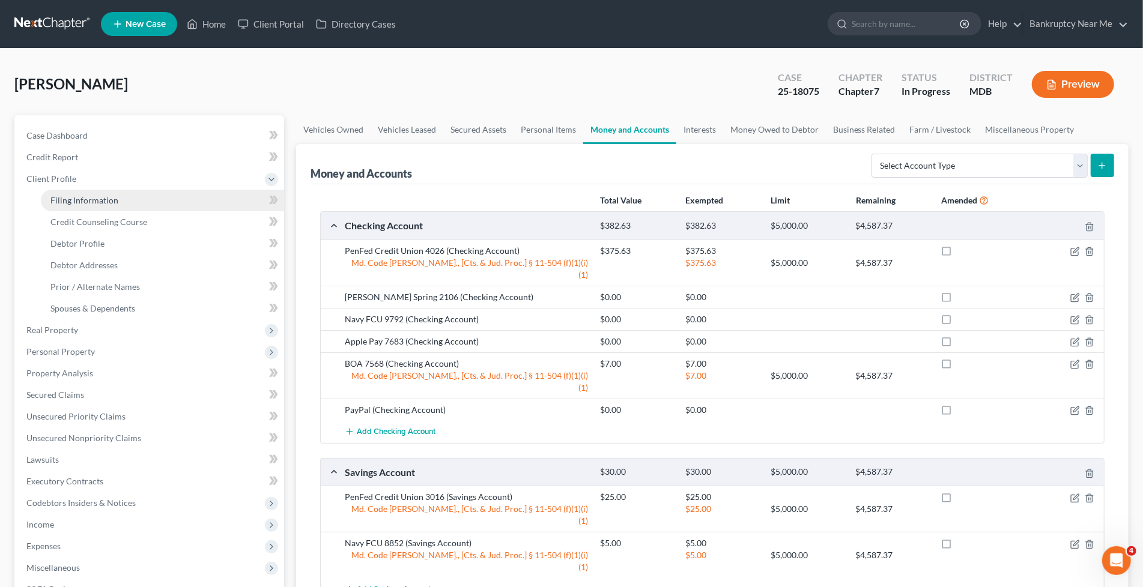
select select "21"
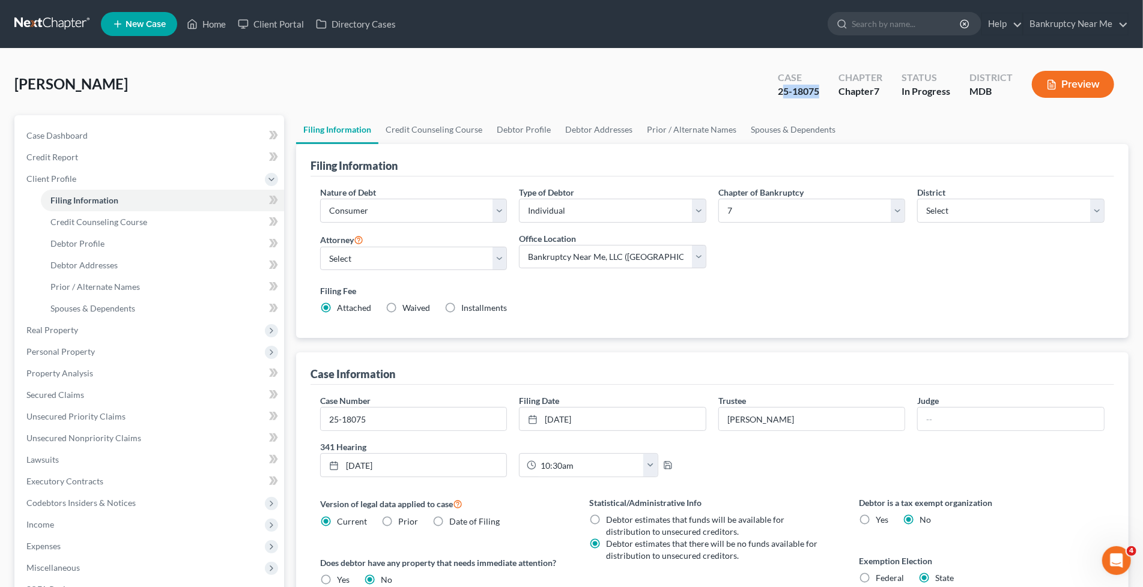
drag, startPoint x: 823, startPoint y: 92, endPoint x: 782, endPoint y: 89, distance: 41.5
click at [783, 91] on div "Case 25-18075" at bounding box center [798, 85] width 61 height 35
click at [801, 89] on div "25-18075" at bounding box center [798, 92] width 41 height 14
drag, startPoint x: 819, startPoint y: 88, endPoint x: 770, endPoint y: 90, distance: 48.7
click at [770, 91] on div "Case 25-18075" at bounding box center [798, 85] width 61 height 35
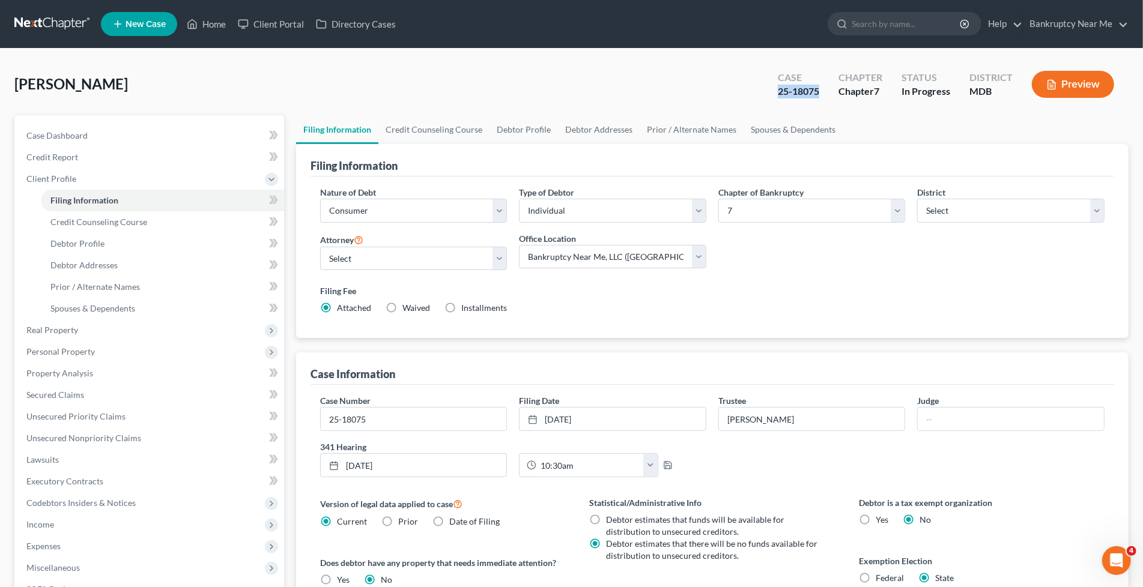
copy div "25-18075"
click at [110, 350] on span "Personal Property" at bounding box center [150, 352] width 267 height 22
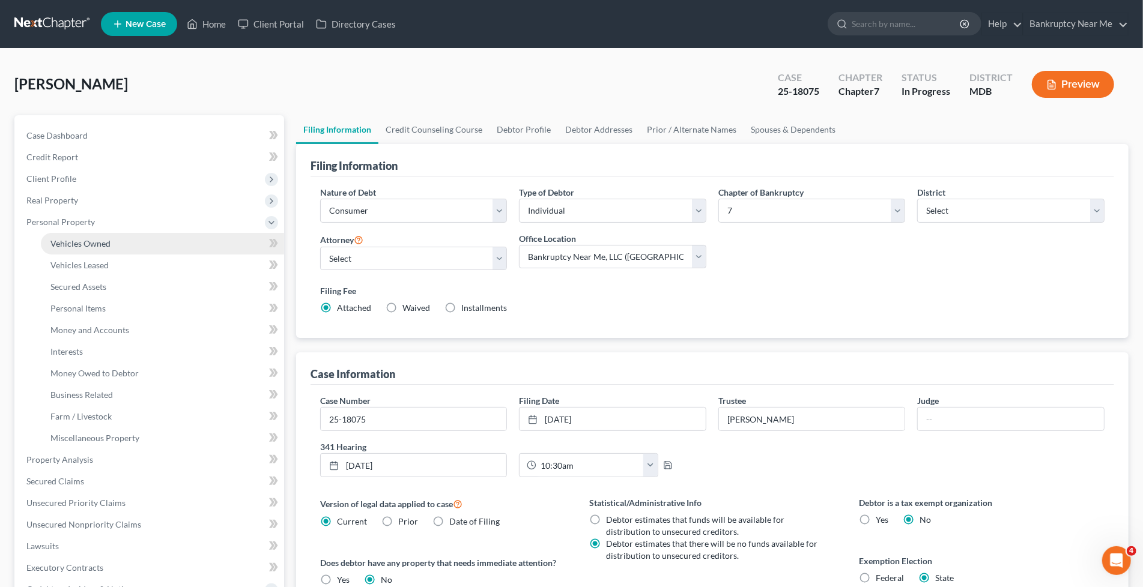
click at [118, 244] on link "Vehicles Owned" at bounding box center [162, 244] width 243 height 22
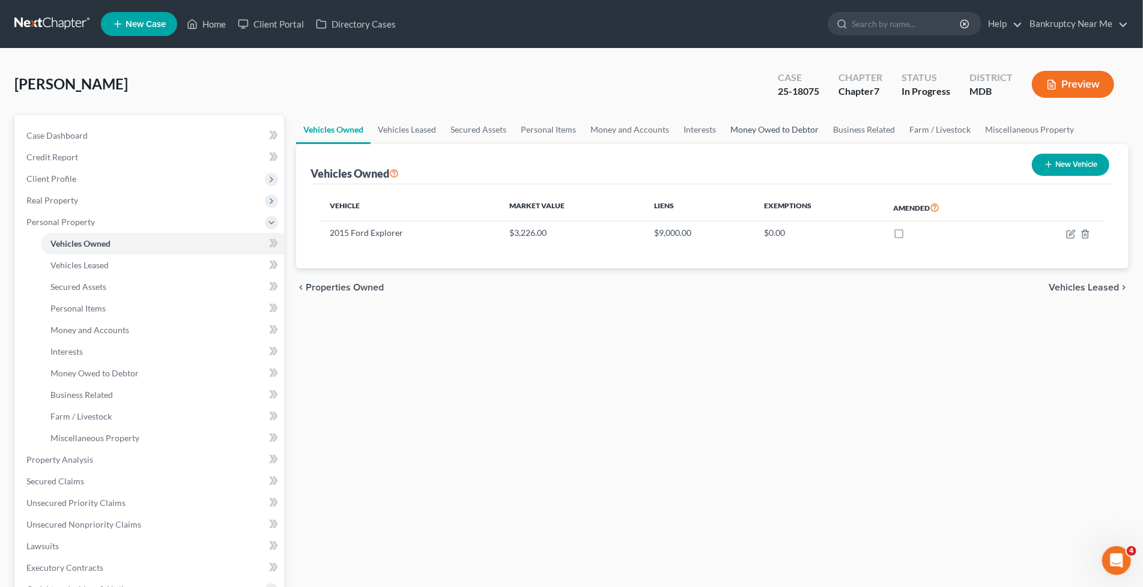
click at [747, 123] on link "Money Owed to Debtor" at bounding box center [774, 129] width 103 height 29
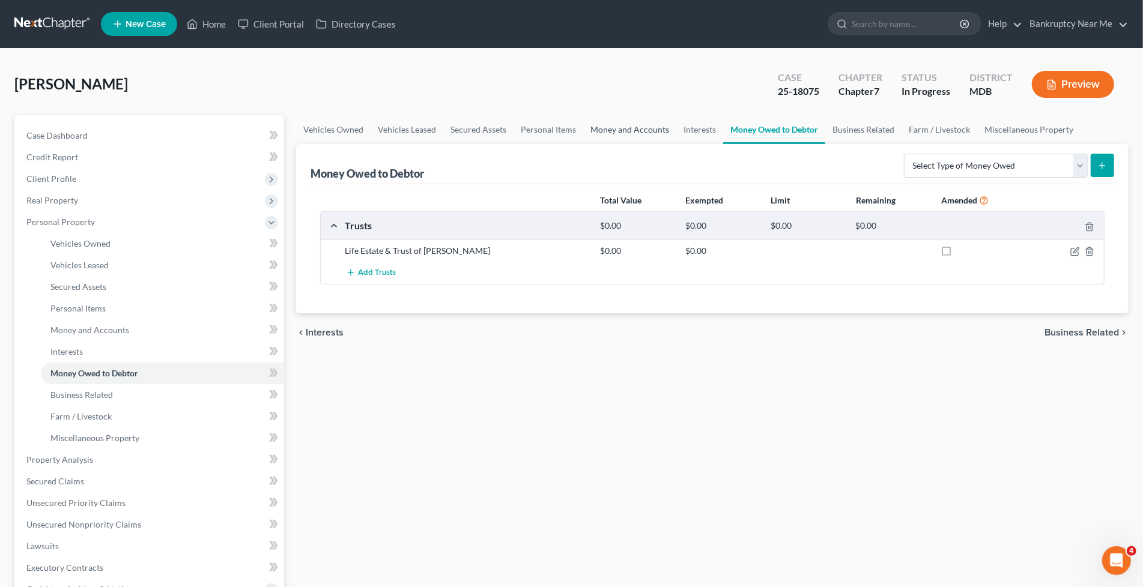
click at [640, 124] on link "Money and Accounts" at bounding box center [629, 129] width 93 height 29
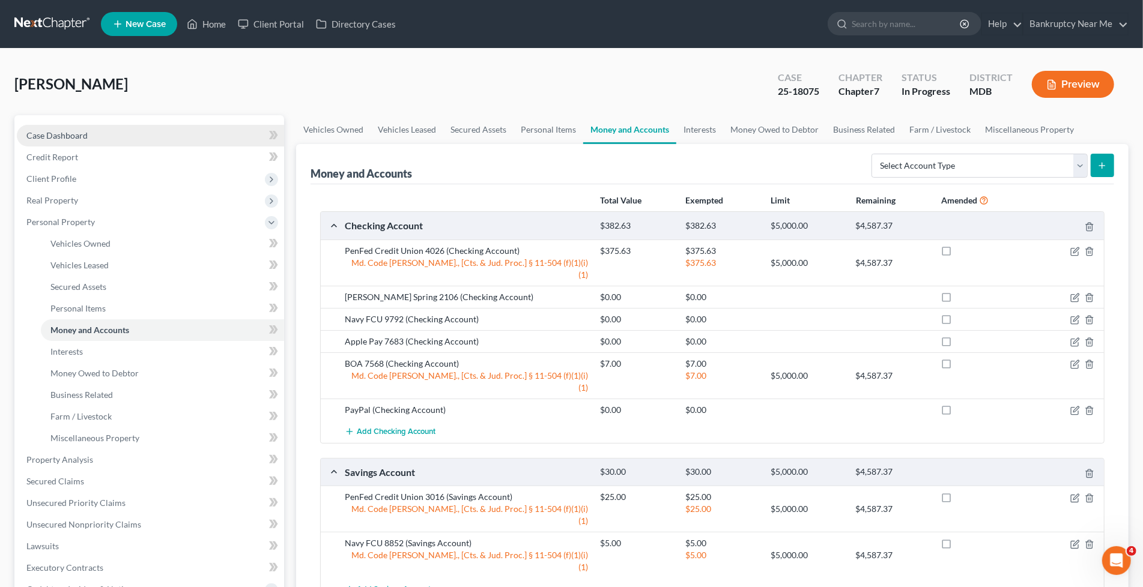
click at [91, 131] on link "Case Dashboard" at bounding box center [150, 136] width 267 height 22
select select "6"
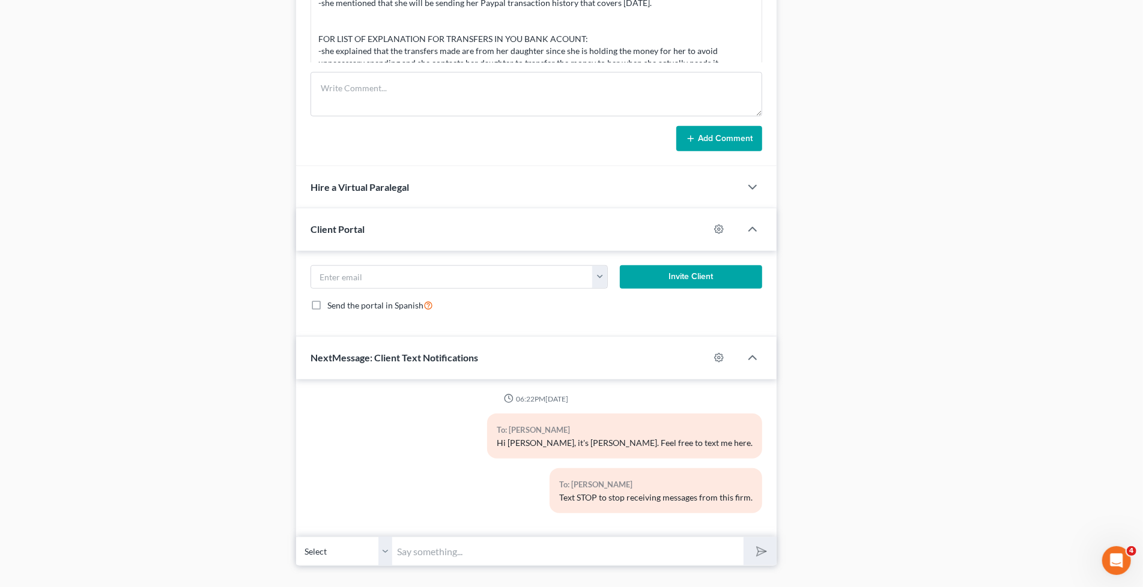
scroll to position [783, 0]
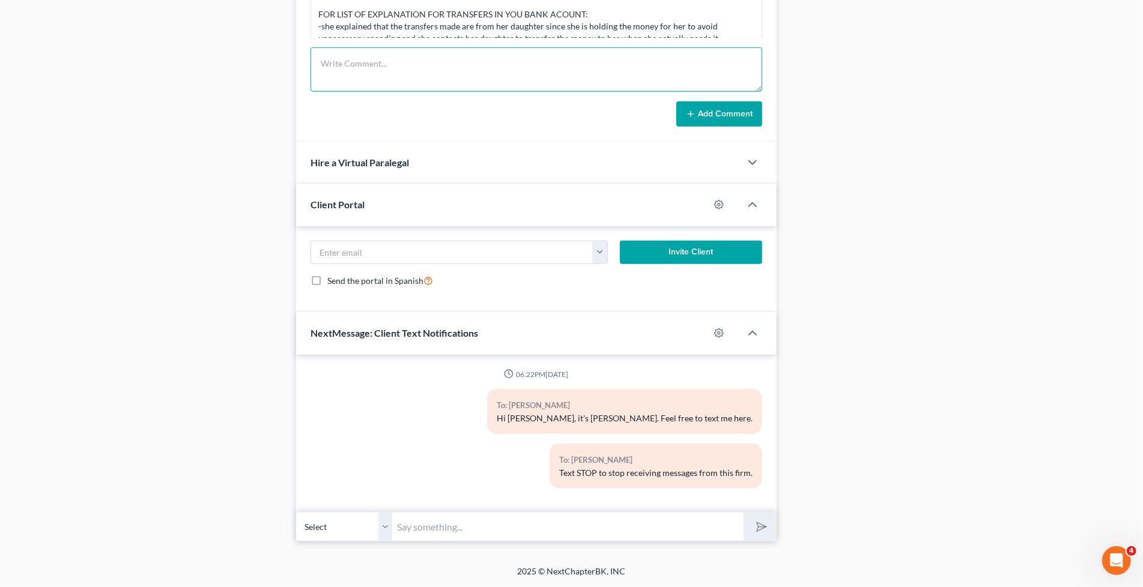
click at [496, 78] on textarea at bounding box center [537, 69] width 452 height 44
type textarea "Uploaded bank statements, Trust, Charles Schwab to Trustee; missing tax returns"
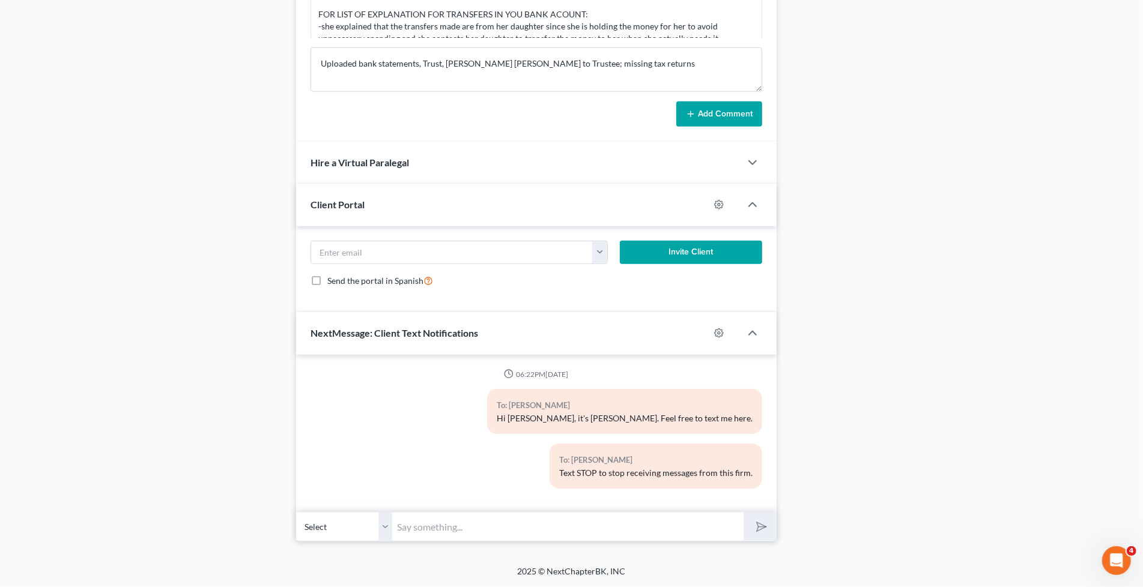
click at [745, 115] on button "Add Comment" at bounding box center [719, 113] width 86 height 25
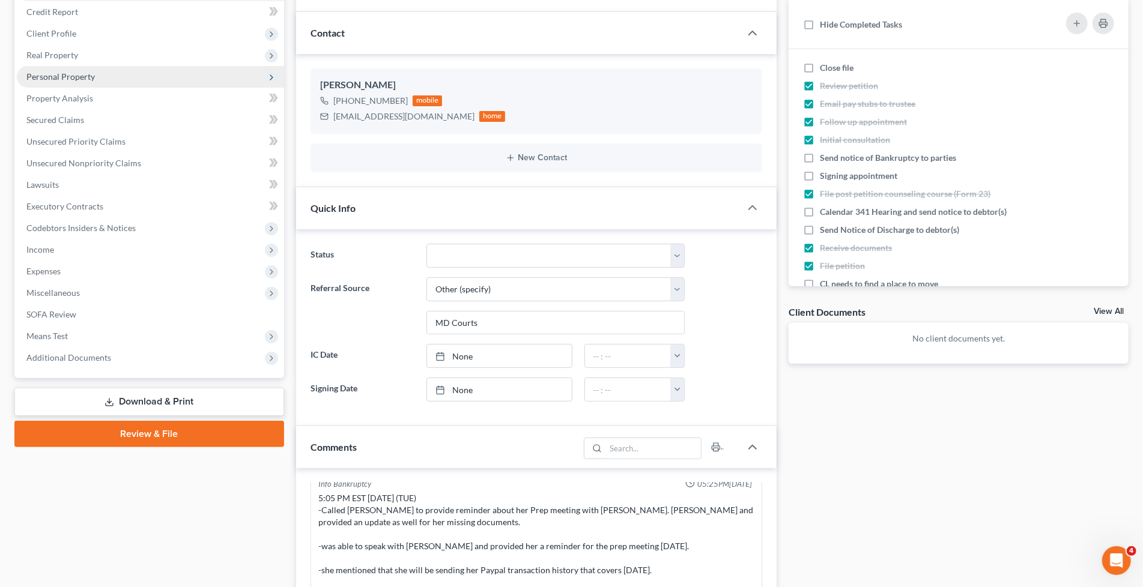
scroll to position [0, 0]
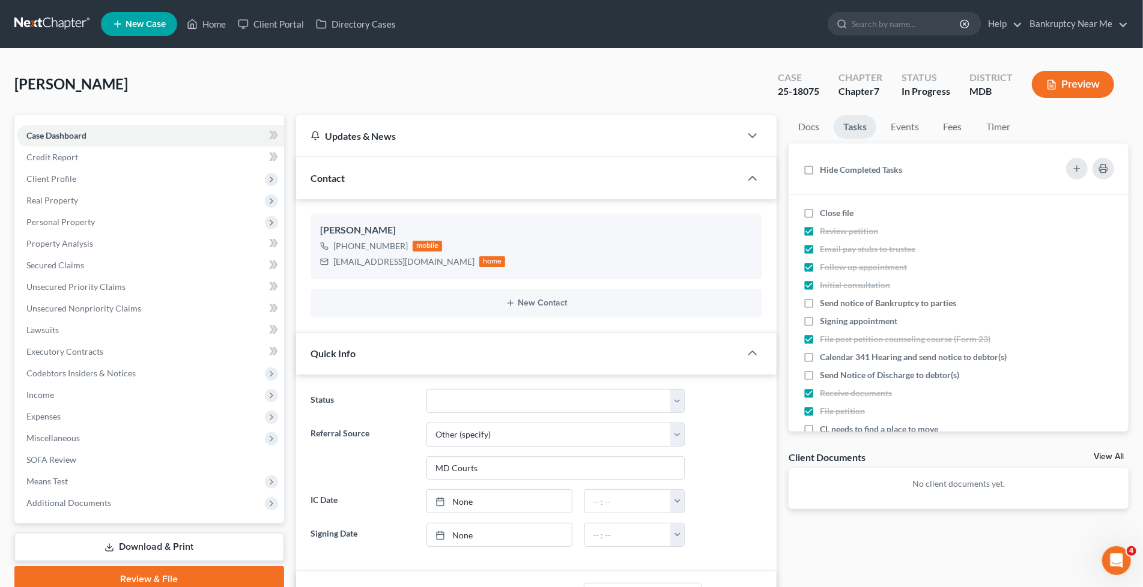
click at [49, 28] on link at bounding box center [52, 24] width 77 height 22
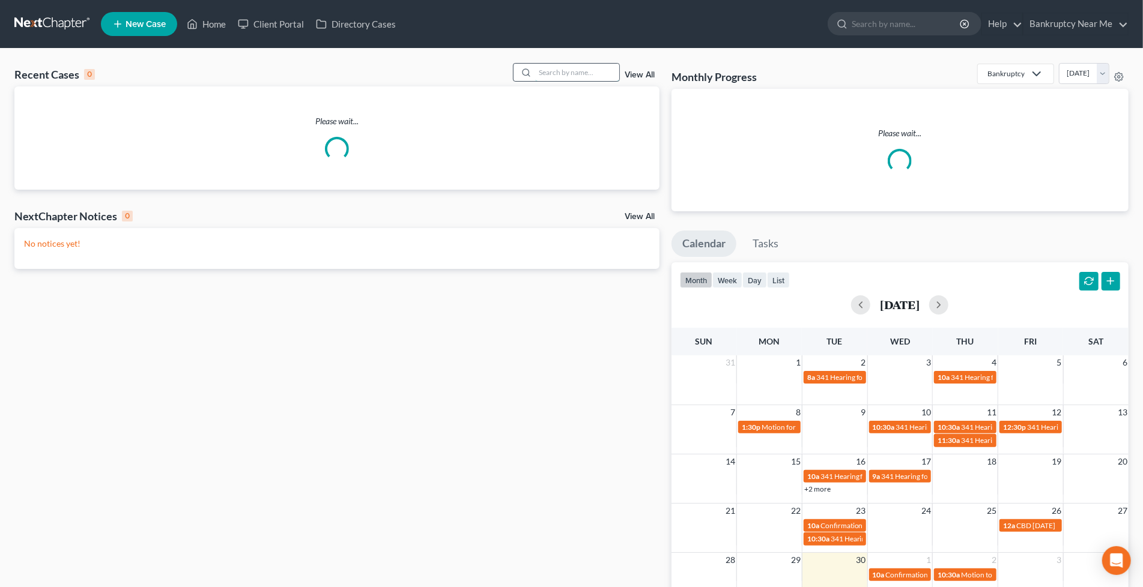
click at [580, 72] on input "search" at bounding box center [577, 72] width 84 height 17
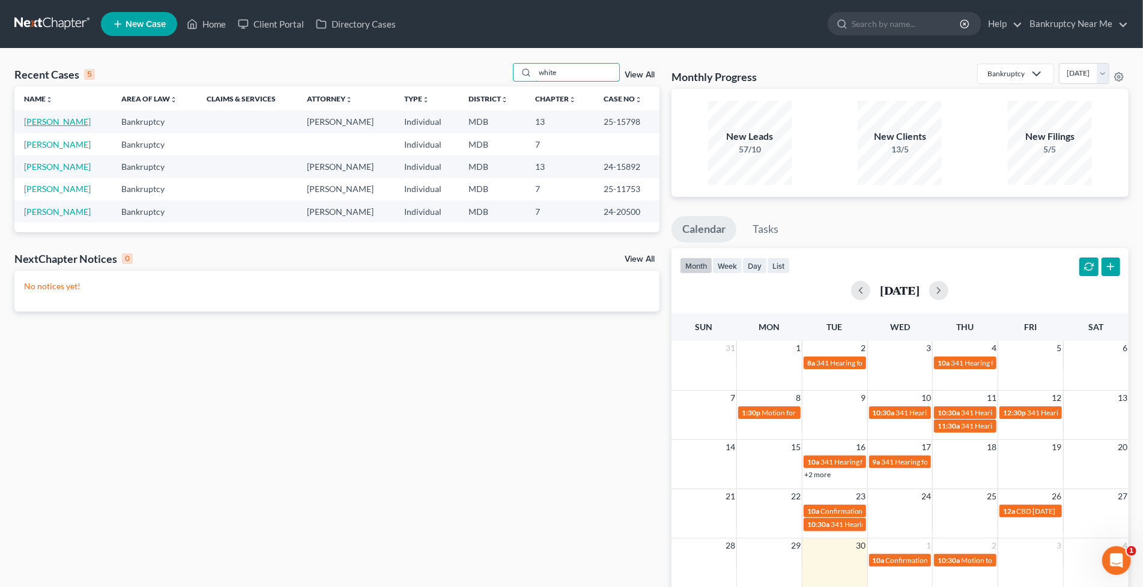
type input "white"
click at [37, 123] on link "[PERSON_NAME]" at bounding box center [57, 122] width 67 height 10
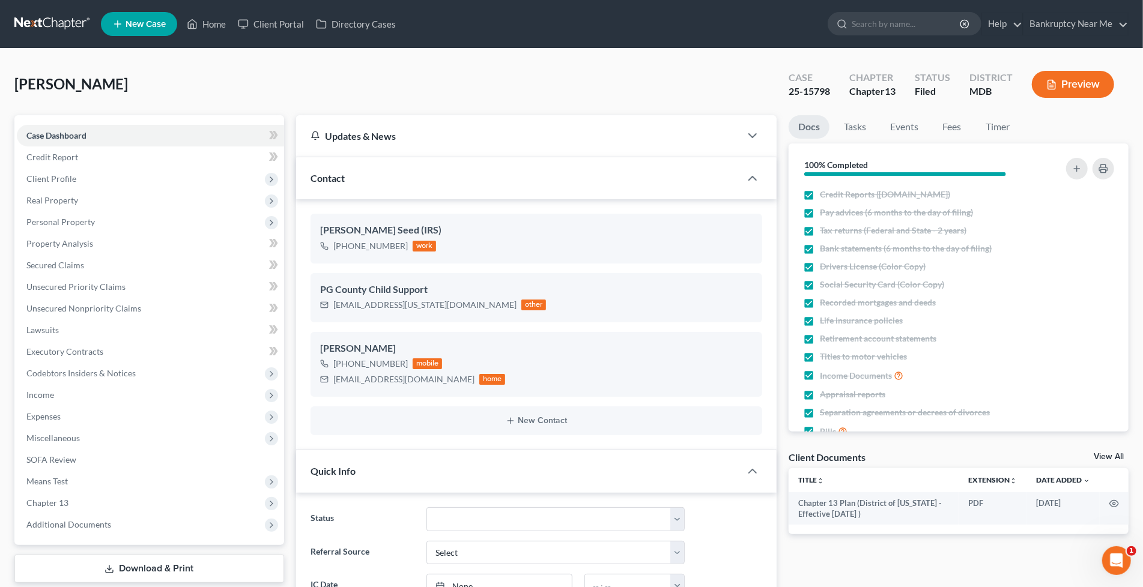
scroll to position [5900, 0]
click at [92, 175] on span "Client Profile" at bounding box center [150, 179] width 267 height 22
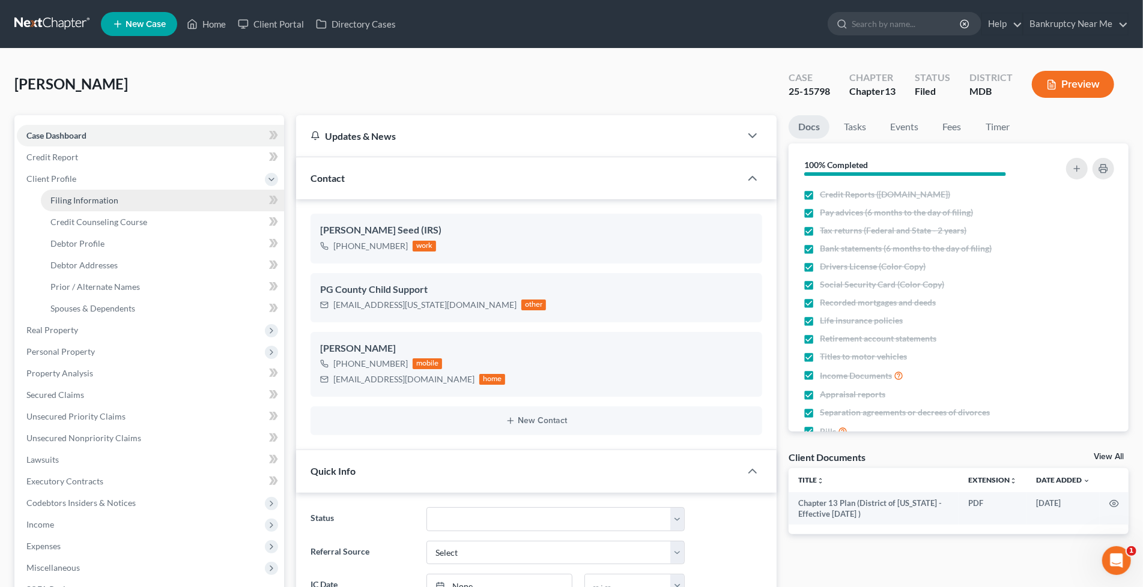
click at [117, 200] on link "Filing Information" at bounding box center [162, 201] width 243 height 22
select select "1"
select select "0"
select select "3"
select select "21"
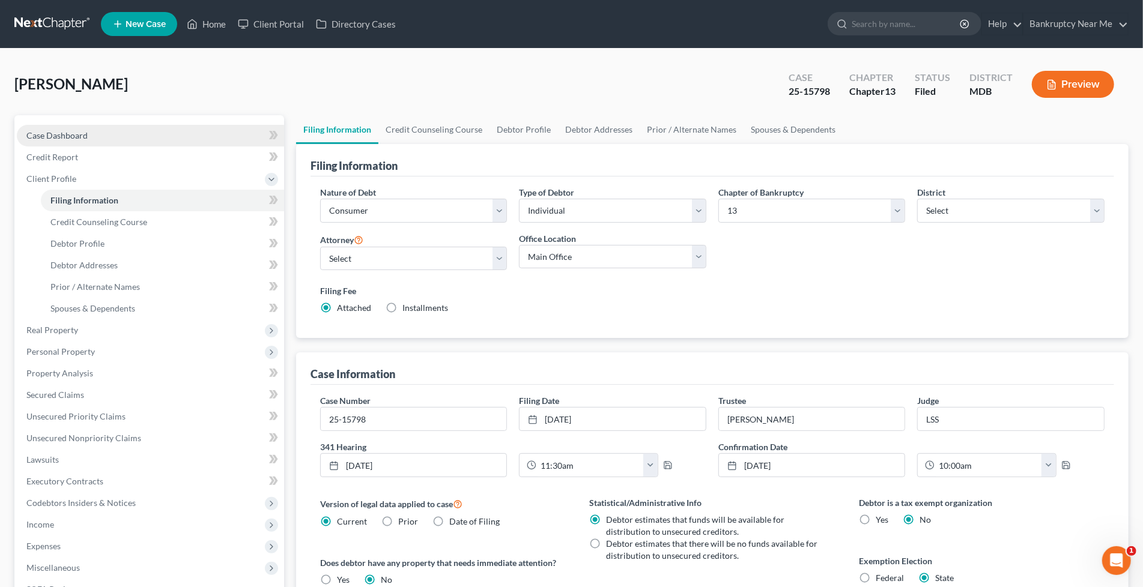
click at [89, 132] on link "Case Dashboard" at bounding box center [150, 136] width 267 height 22
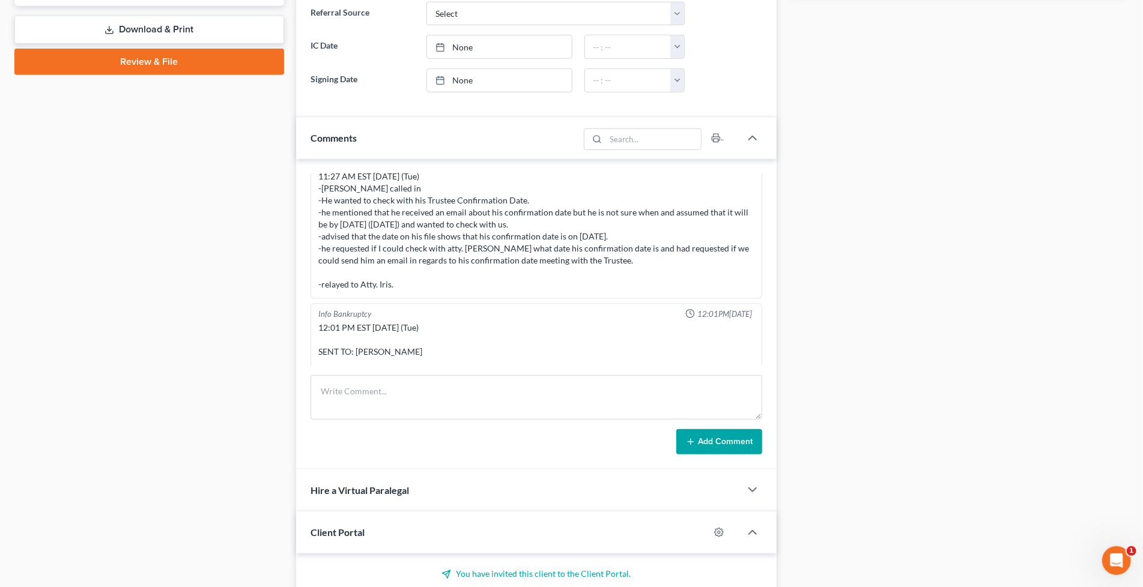
scroll to position [601, 0]
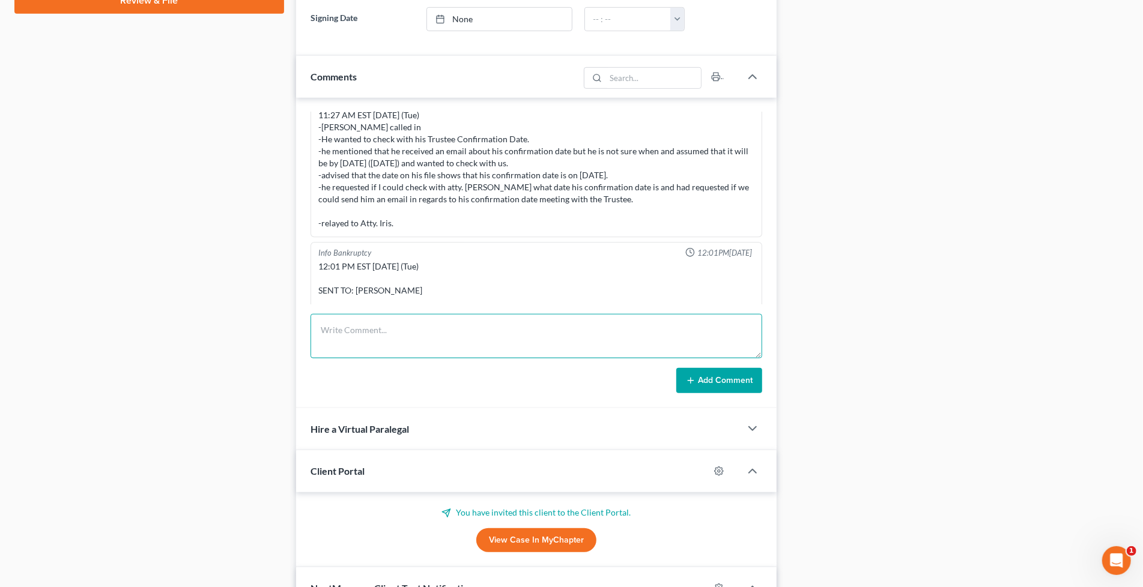
drag, startPoint x: 380, startPoint y: 327, endPoint x: 421, endPoint y: 325, distance: 40.9
click at [381, 327] on textarea at bounding box center [537, 336] width 452 height 44
paste textarea "From: Iris Kwon <iris@bankruptcynearme.org> Sent: Tuesday, September 30, 2025 9…"
type textarea "From: Iris Kwon <iris@bankruptcynearme.org> Sent: Tuesday, September 30, 2025 9…"
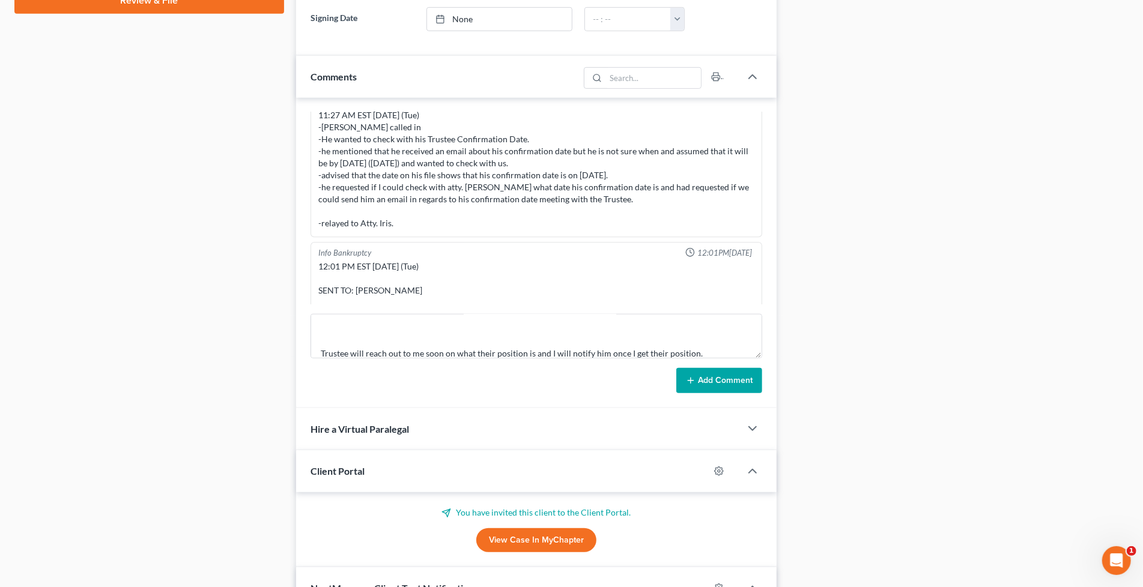
click at [709, 377] on button "Add Comment" at bounding box center [719, 380] width 86 height 25
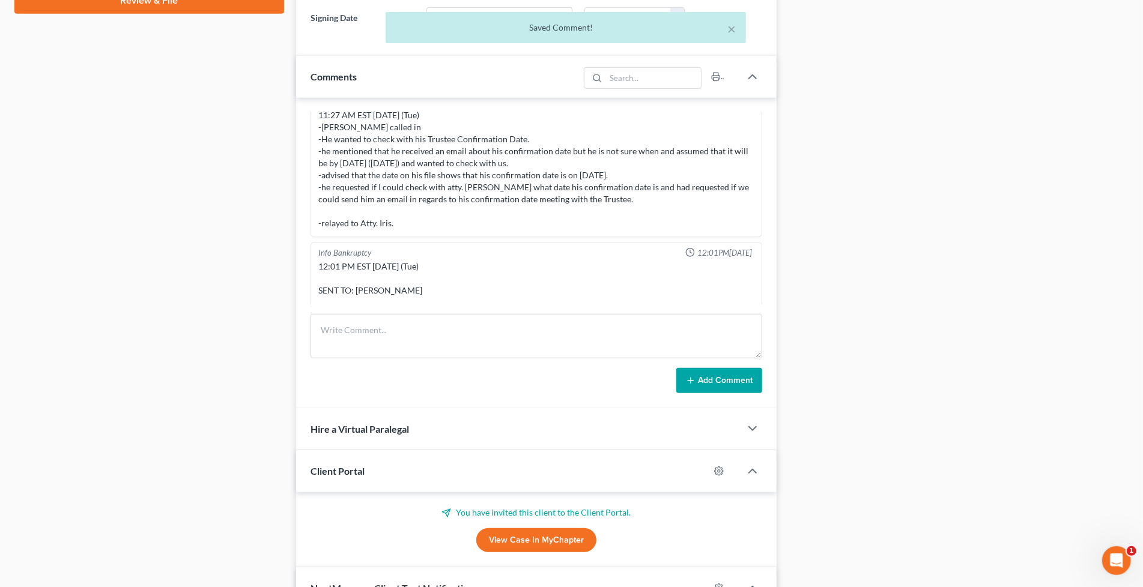
scroll to position [12705, 0]
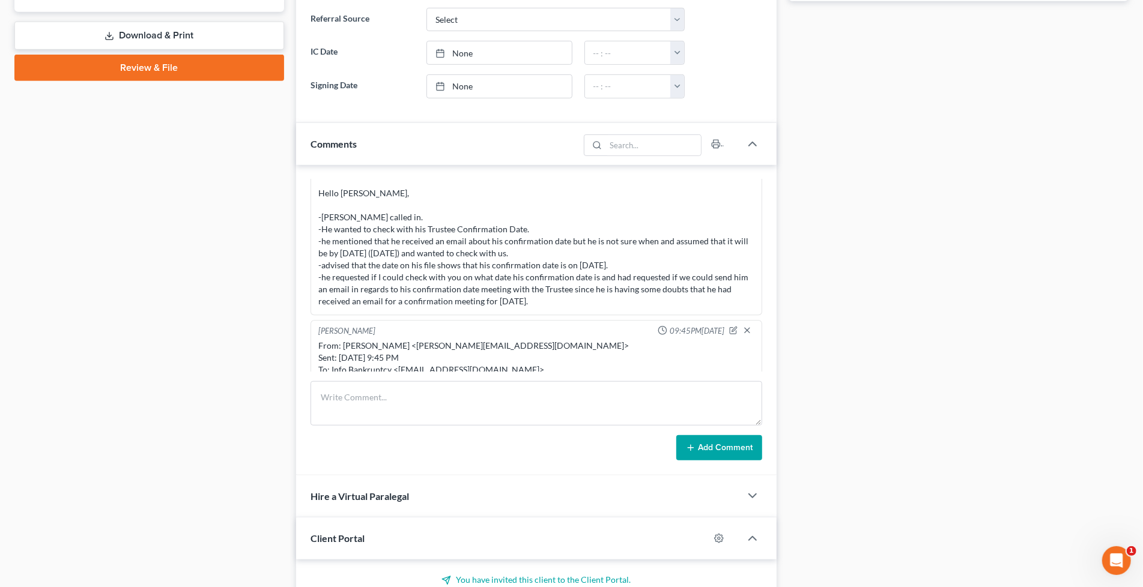
click at [185, 333] on div "Case Dashboard Payments Invoices Payments Payments Credit Report Client Profile" at bounding box center [149, 264] width 282 height 1365
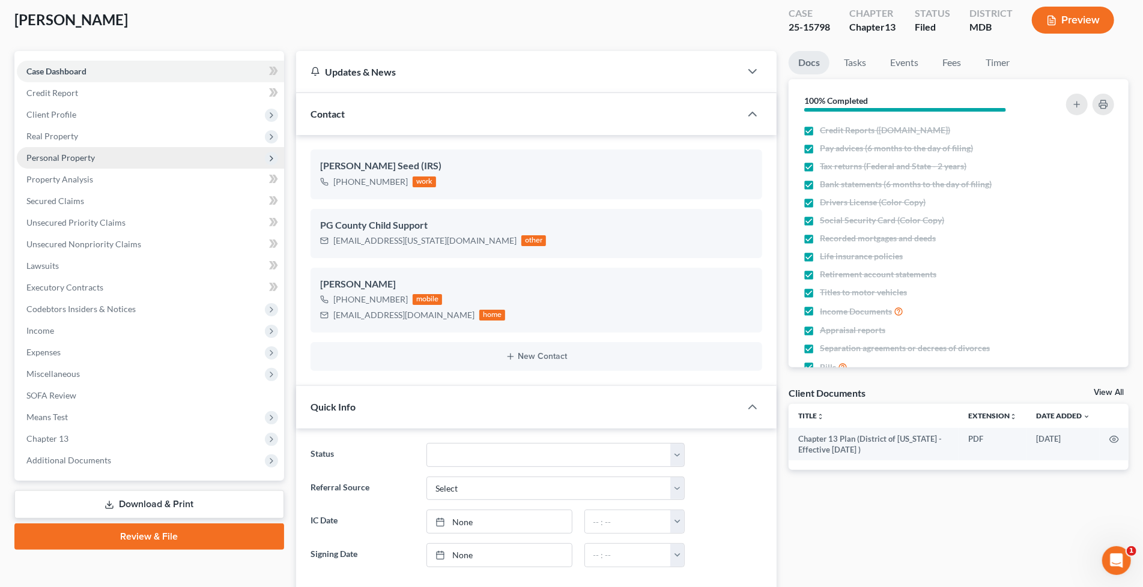
scroll to position [0, 0]
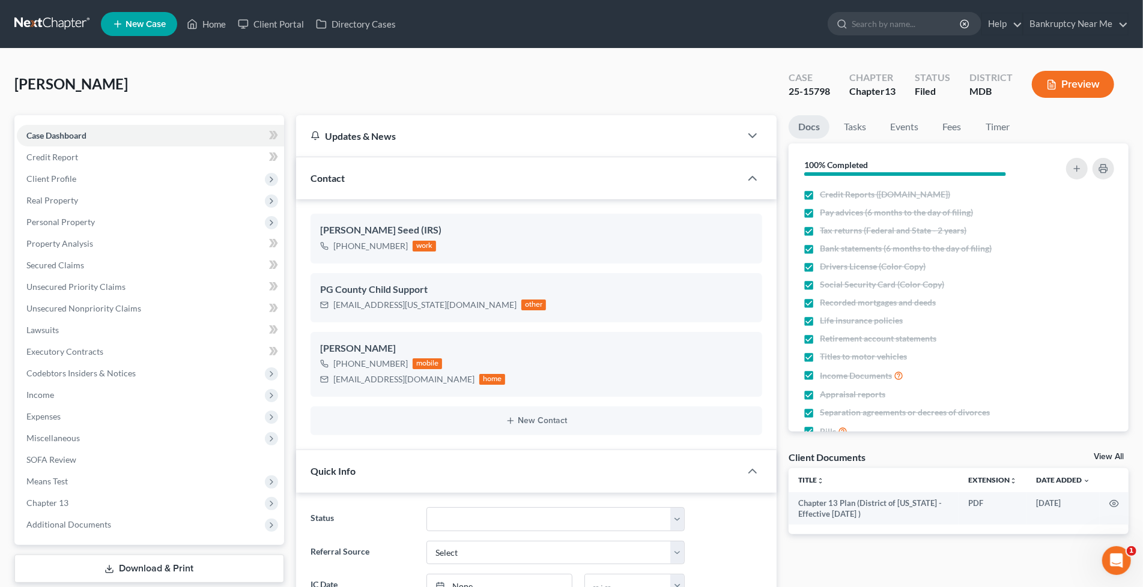
drag, startPoint x: 48, startPoint y: 20, endPoint x: 55, endPoint y: 19, distance: 6.7
click at [48, 20] on link at bounding box center [52, 24] width 77 height 22
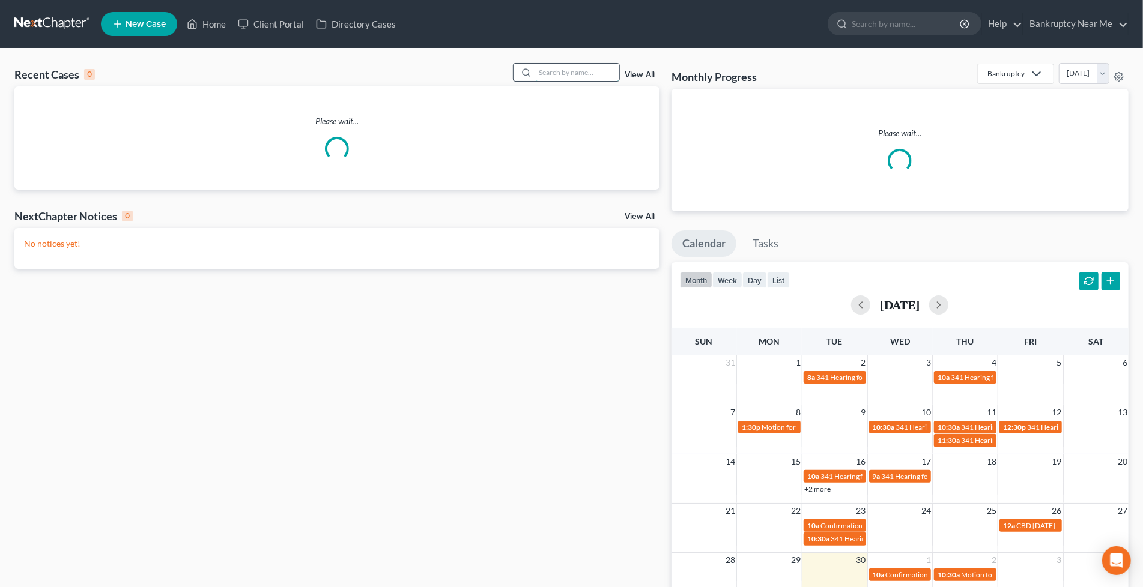
click at [555, 78] on input "search" at bounding box center [577, 72] width 84 height 17
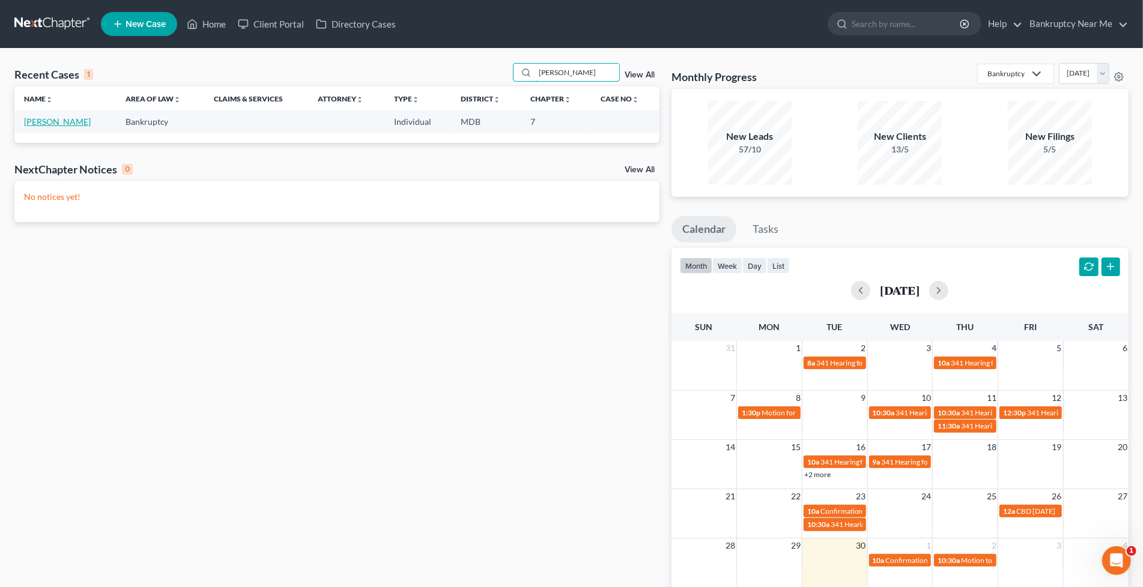
type input "fuentes"
click at [69, 124] on link "[PERSON_NAME]" at bounding box center [57, 122] width 67 height 10
select select "4"
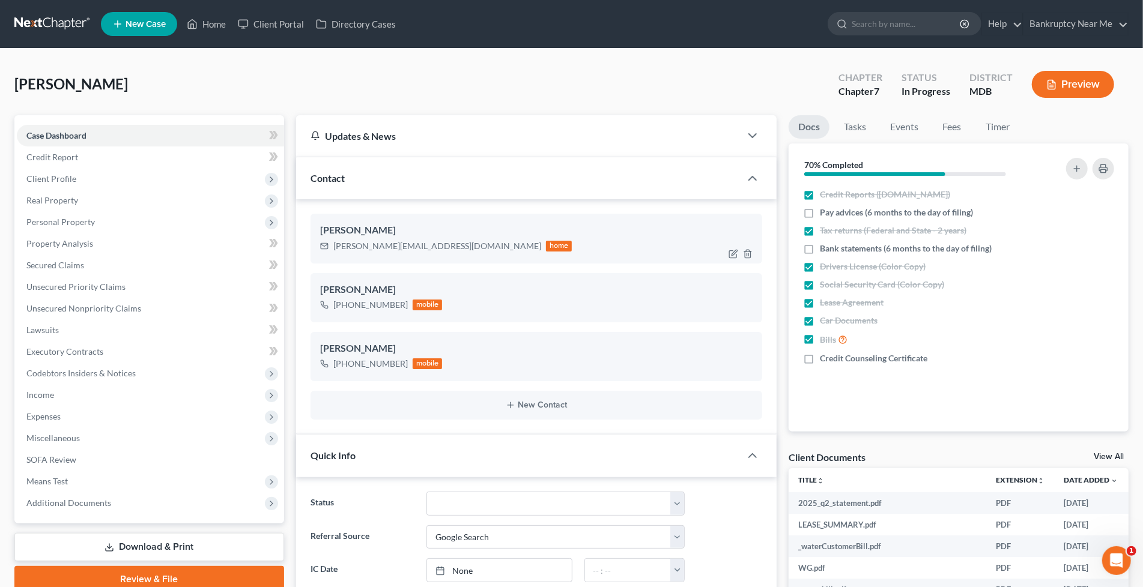
scroll to position [5064, 0]
drag, startPoint x: 90, startPoint y: 170, endPoint x: 101, endPoint y: 172, distance: 11.1
click at [90, 169] on span "Client Profile" at bounding box center [150, 179] width 267 height 22
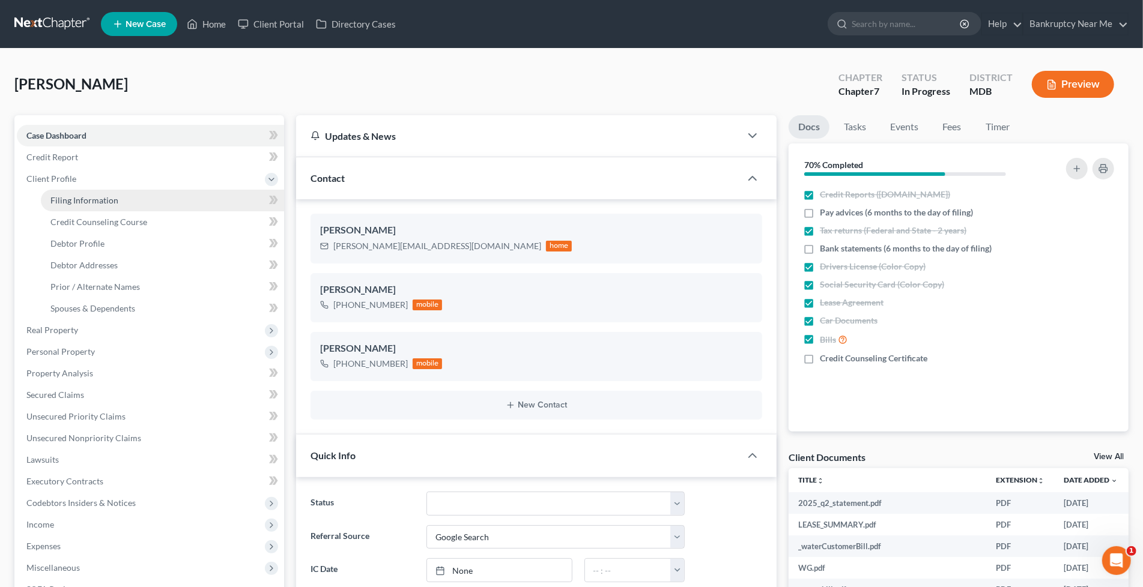
click at [119, 199] on link "Filing Information" at bounding box center [162, 201] width 243 height 22
select select "1"
select select "0"
select select "21"
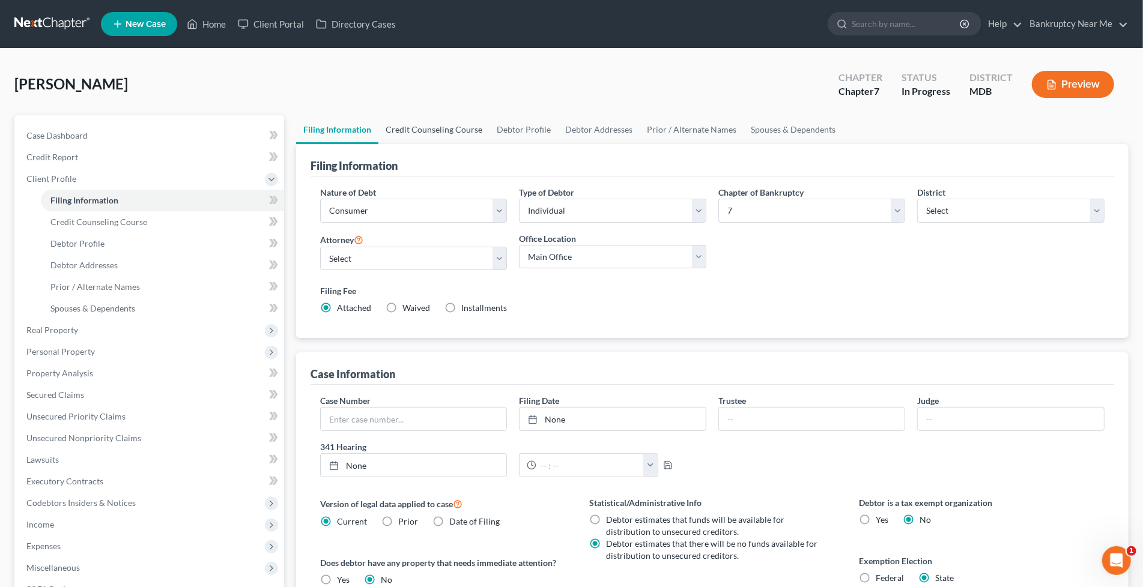
click at [428, 129] on link "Credit Counseling Course" at bounding box center [433, 129] width 111 height 29
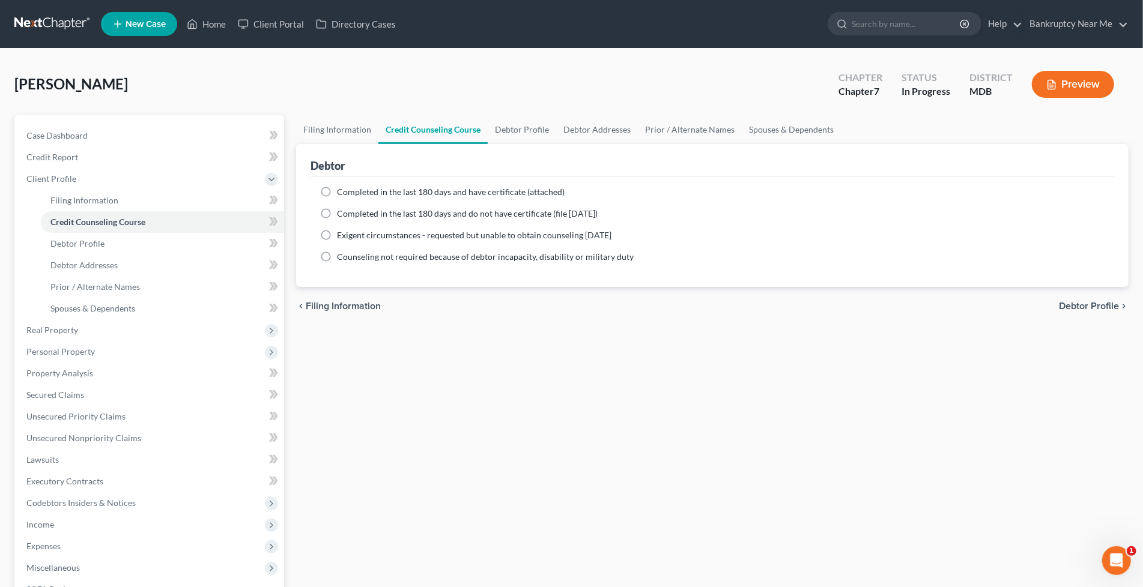
click at [380, 195] on span "Completed in the last 180 days and have certificate (attached)" at bounding box center [451, 192] width 228 height 10
click at [350, 194] on input "Completed in the last 180 days and have certificate (attached)" at bounding box center [346, 190] width 8 height 8
radio input "true"
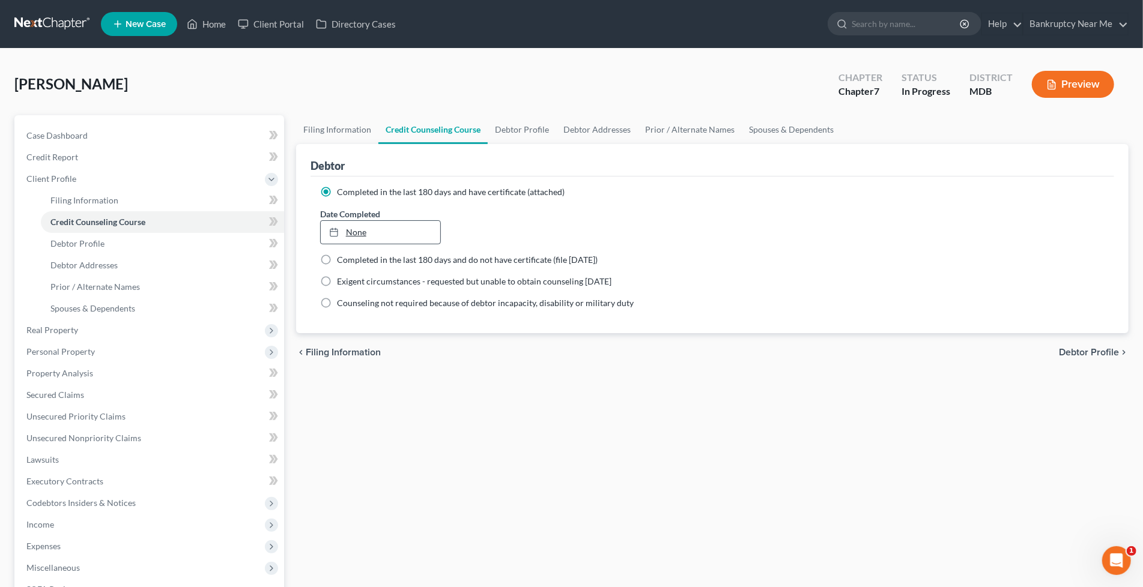
type input "9/30/2025"
click at [378, 227] on link "None" at bounding box center [381, 232] width 120 height 23
click at [408, 416] on div "Filing Information Credit Counseling Course Debtor Profile Debtor Addresses Pri…" at bounding box center [712, 418] width 844 height 607
click at [113, 137] on link "Case Dashboard" at bounding box center [150, 136] width 267 height 22
select select "4"
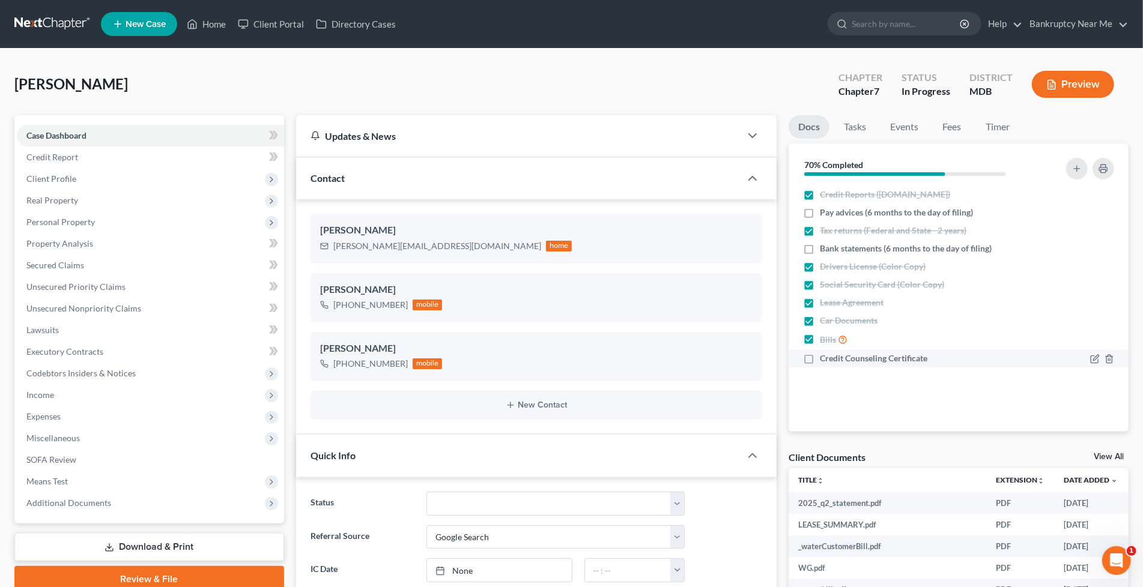
click at [873, 356] on span "Credit Counseling Certificate" at bounding box center [874, 359] width 108 height 12
click at [832, 356] on input "Credit Counseling Certificate" at bounding box center [829, 357] width 8 height 8
checkbox input "true"
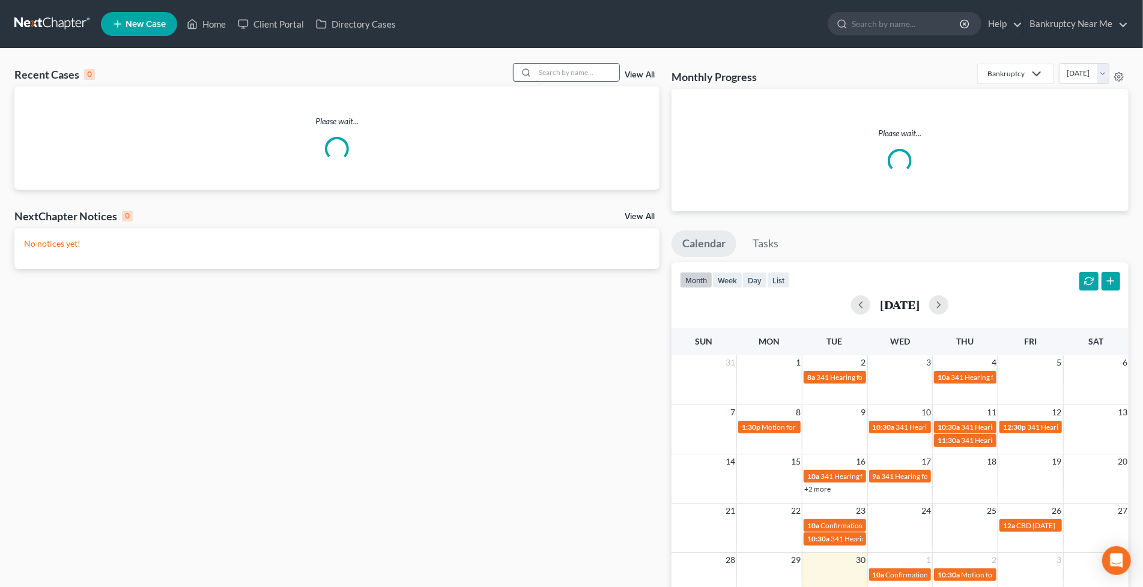
click at [550, 70] on input "search" at bounding box center [577, 72] width 84 height 17
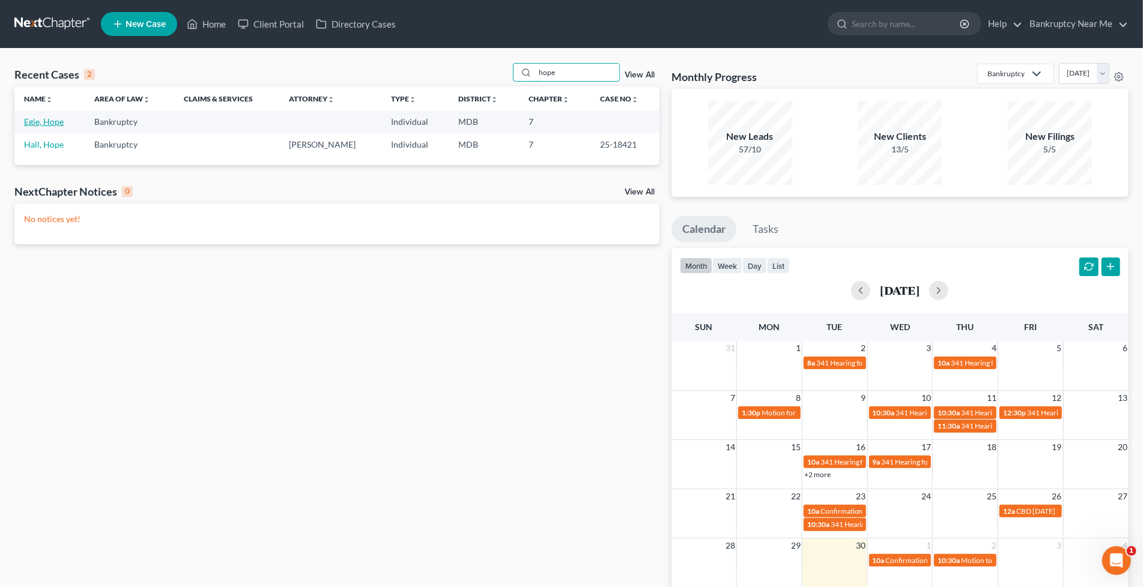
type input "hope"
click at [53, 118] on link "Egie, Hope" at bounding box center [44, 122] width 40 height 10
select select "6"
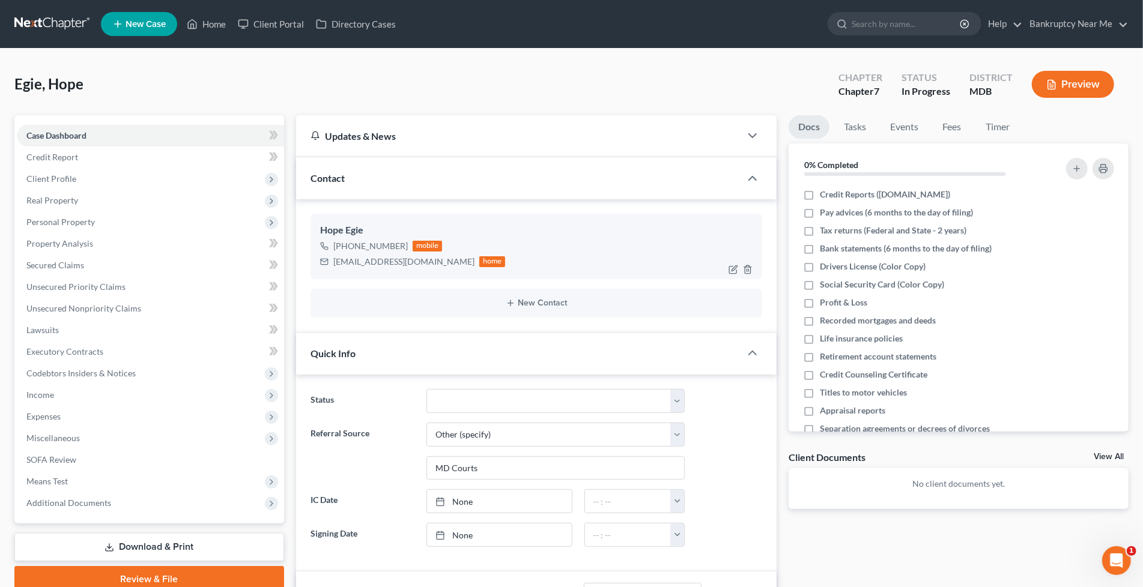
scroll to position [2150, 0]
click at [418, 262] on div "[EMAIL_ADDRESS][DOMAIN_NAME]" at bounding box center [403, 262] width 141 height 12
drag, startPoint x: 420, startPoint y: 262, endPoint x: 321, endPoint y: 278, distance: 100.3
click at [321, 278] on div "Hope Egie [PHONE_NUMBER] mobile [EMAIL_ADDRESS][DOMAIN_NAME] home" at bounding box center [537, 246] width 452 height 65
copy div "[EMAIL_ADDRESS][DOMAIN_NAME]"
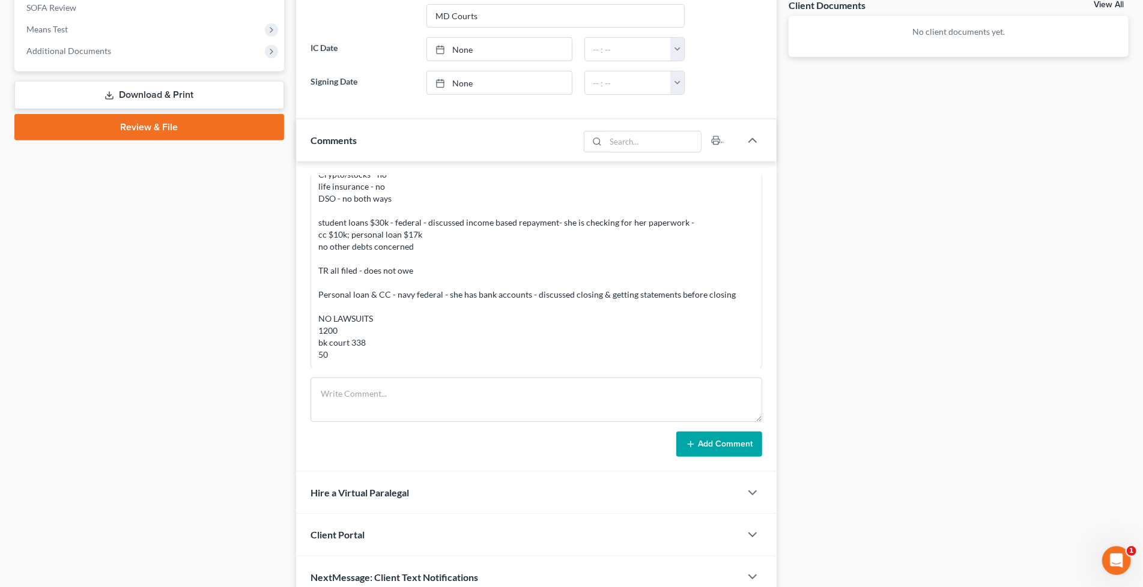
scroll to position [509, 0]
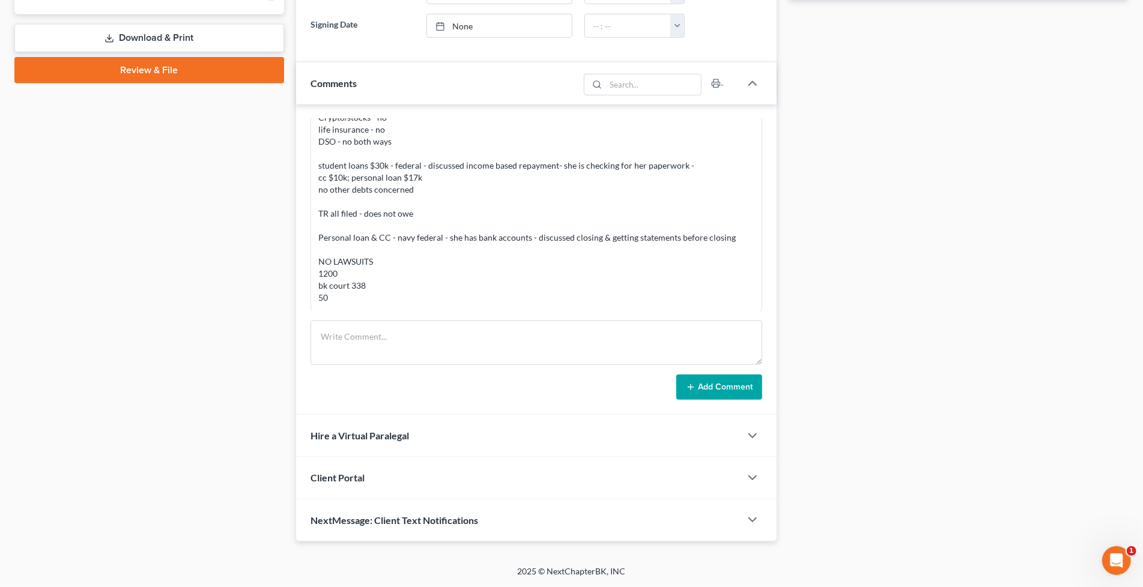
drag, startPoint x: 329, startPoint y: 488, endPoint x: 330, endPoint y: 473, distance: 15.1
click at [328, 486] on div "Client Portal" at bounding box center [518, 477] width 444 height 41
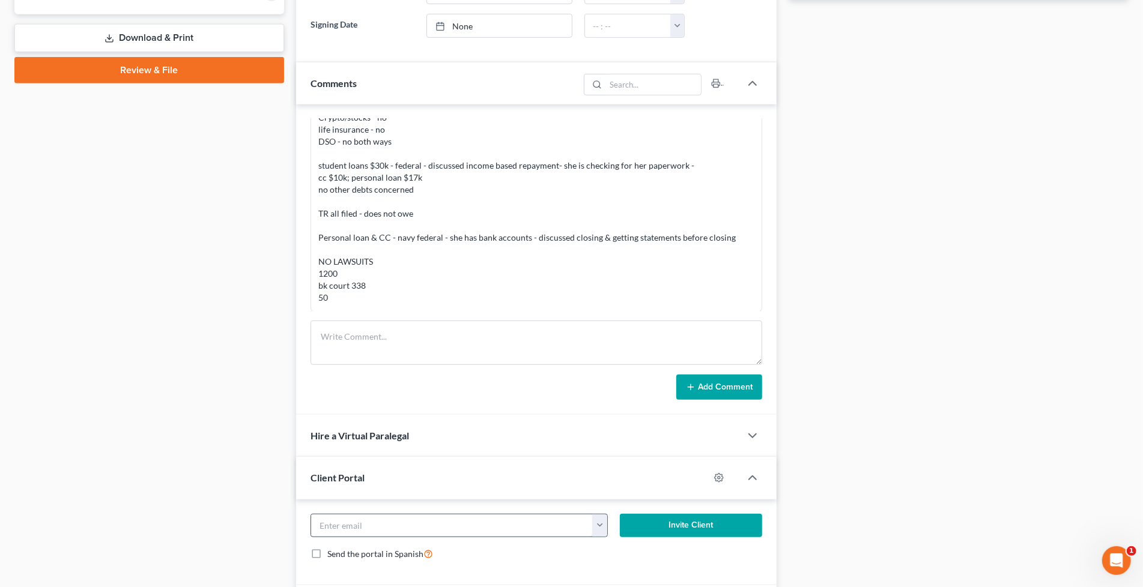
click at [365, 513] on div "[EMAIL_ADDRESS][DOMAIN_NAME] Invite Client Send the portal in Spanish" at bounding box center [536, 543] width 480 height 86
click at [500, 521] on input "email" at bounding box center [452, 526] width 282 height 23
paste input "[EMAIL_ADDRESS][DOMAIN_NAME]"
type input "[EMAIL_ADDRESS][DOMAIN_NAME]"
click at [675, 520] on button "Invite Client" at bounding box center [691, 526] width 142 height 24
